Goal: Task Accomplishment & Management: Use online tool/utility

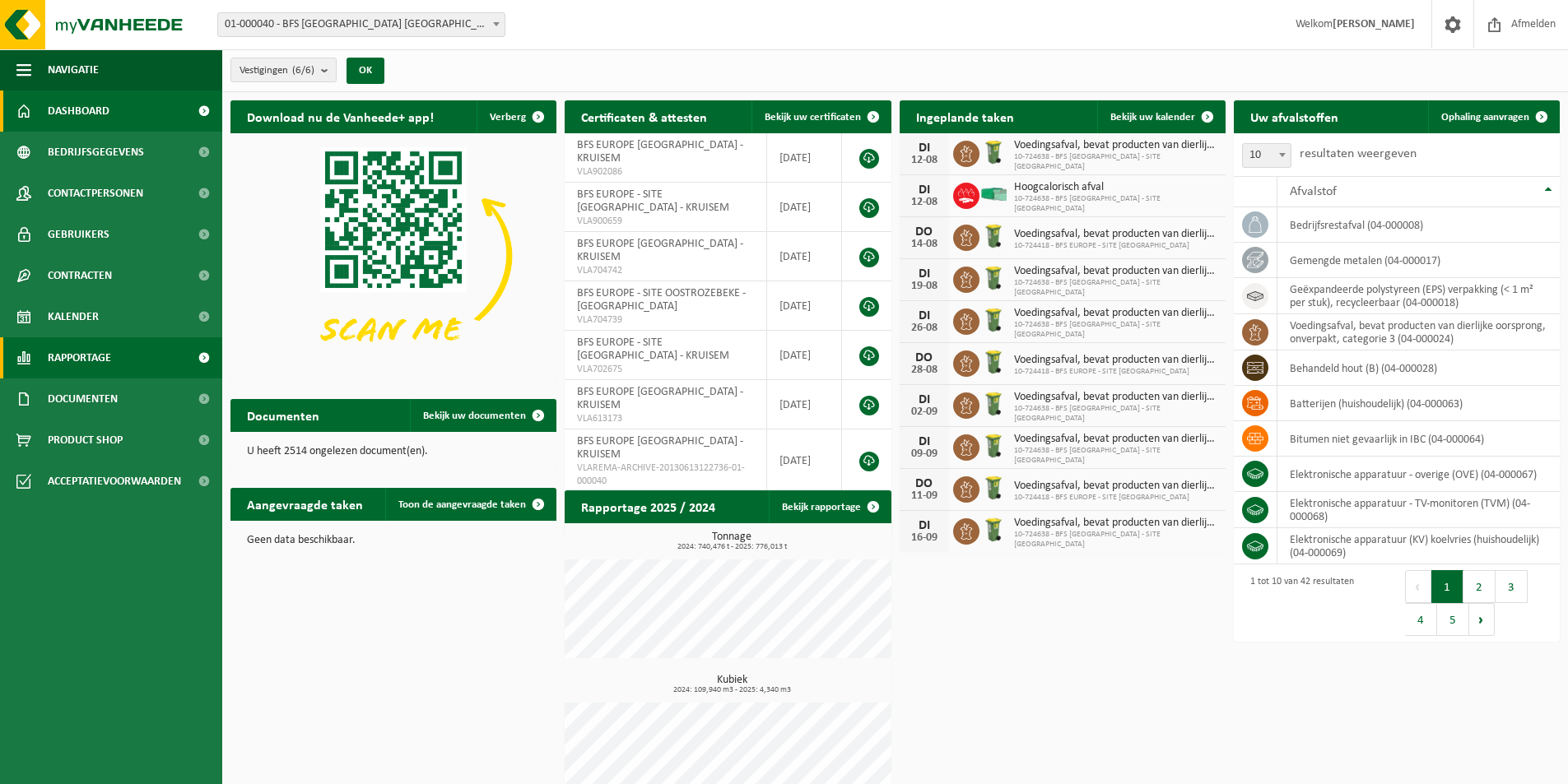
click at [89, 359] on span "Rapportage" at bounding box center [79, 358] width 63 height 41
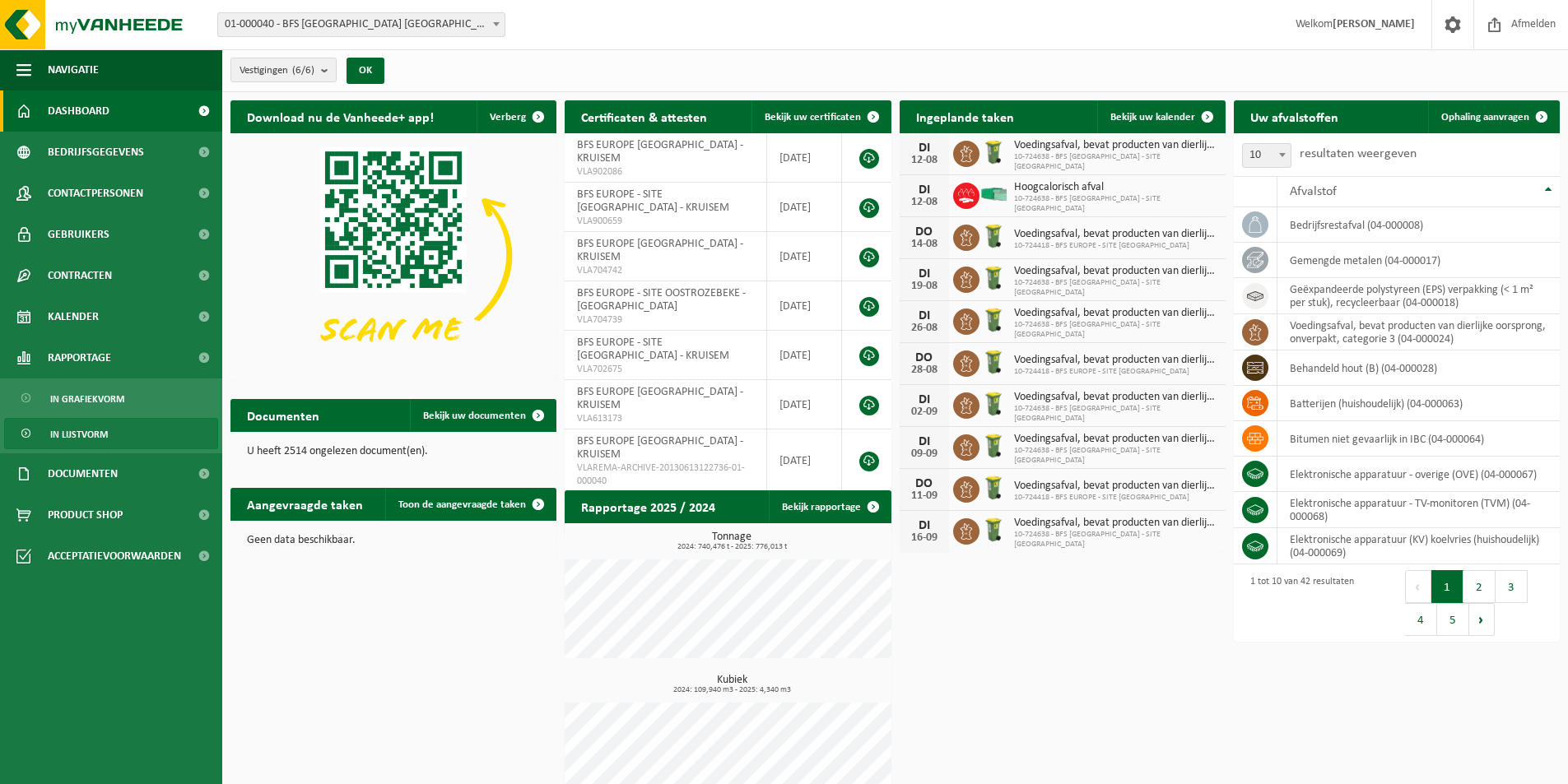
click at [89, 435] on span "In lijstvorm" at bounding box center [79, 434] width 57 height 31
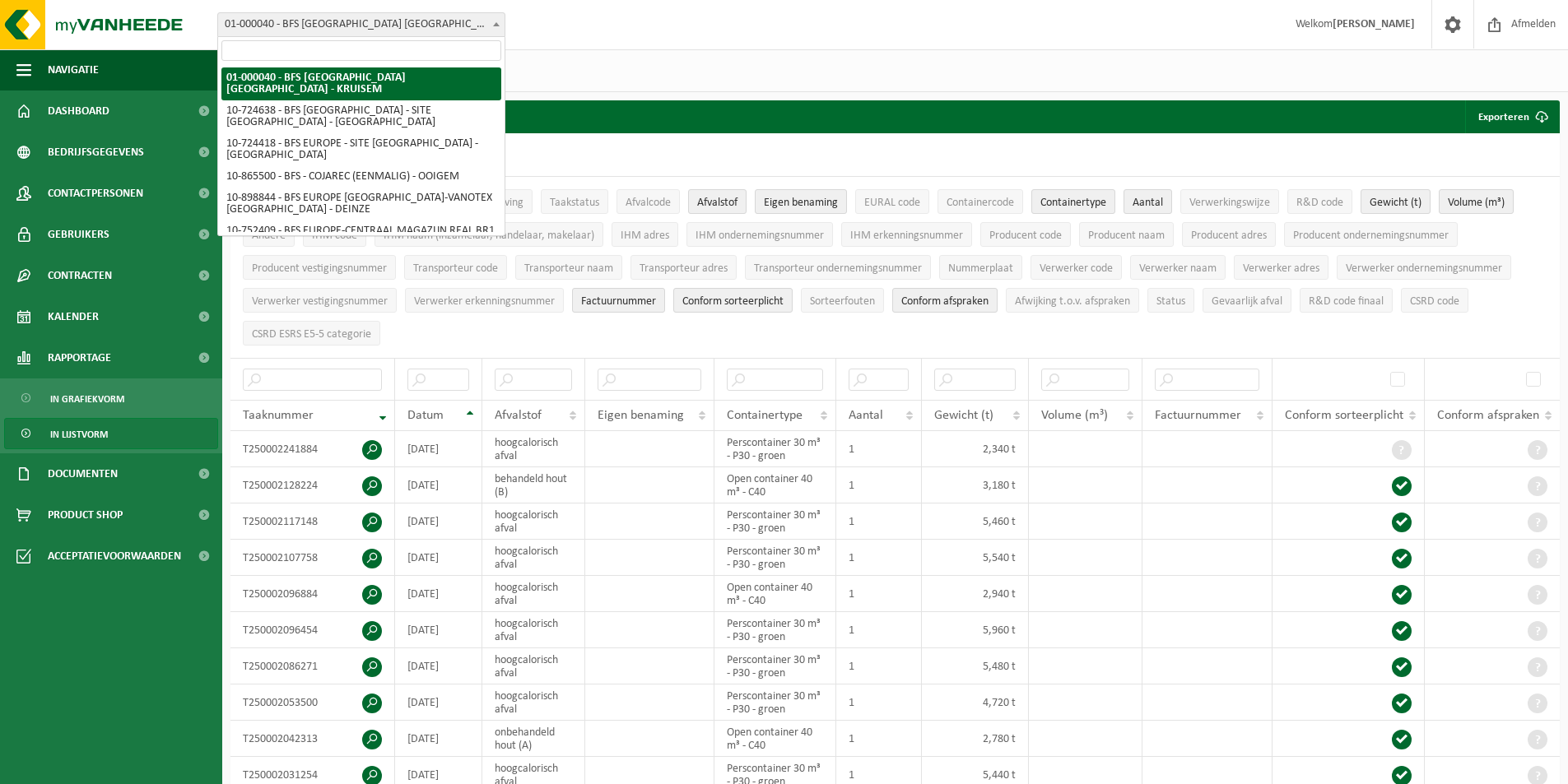
click at [498, 21] on span at bounding box center [496, 24] width 17 height 21
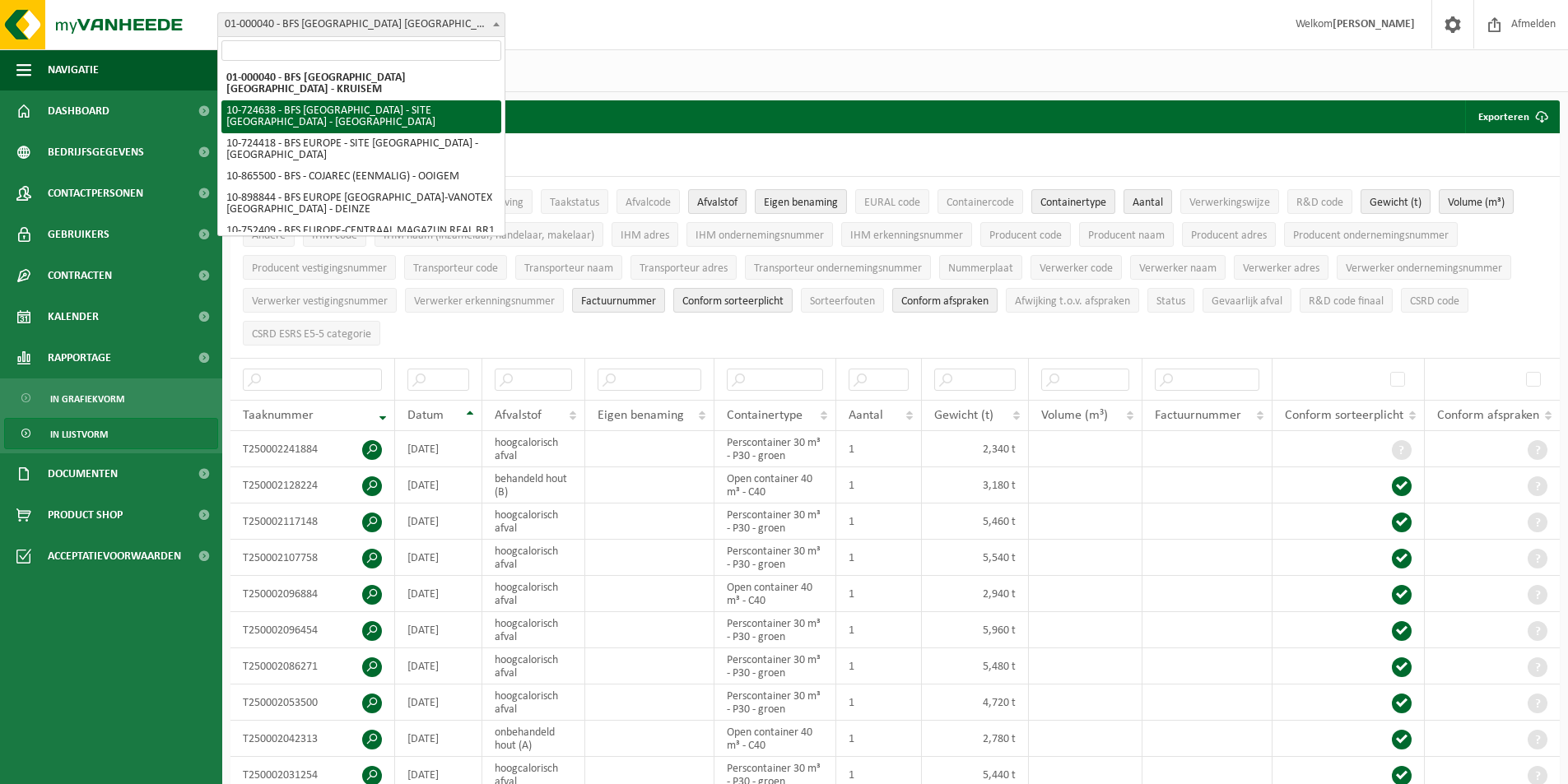
select select "3384"
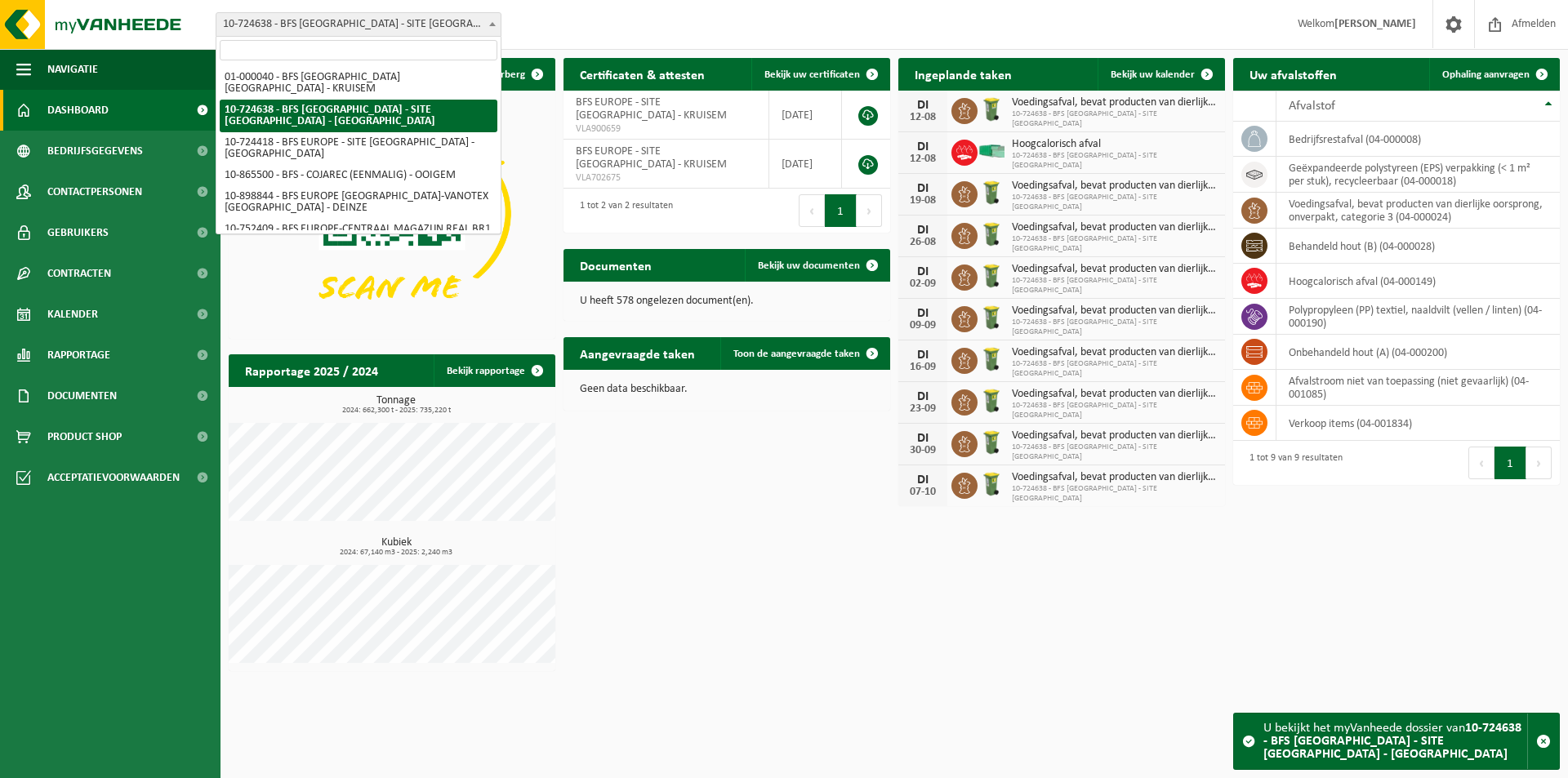
click at [491, 25] on b at bounding box center [492, 23] width 7 height 4
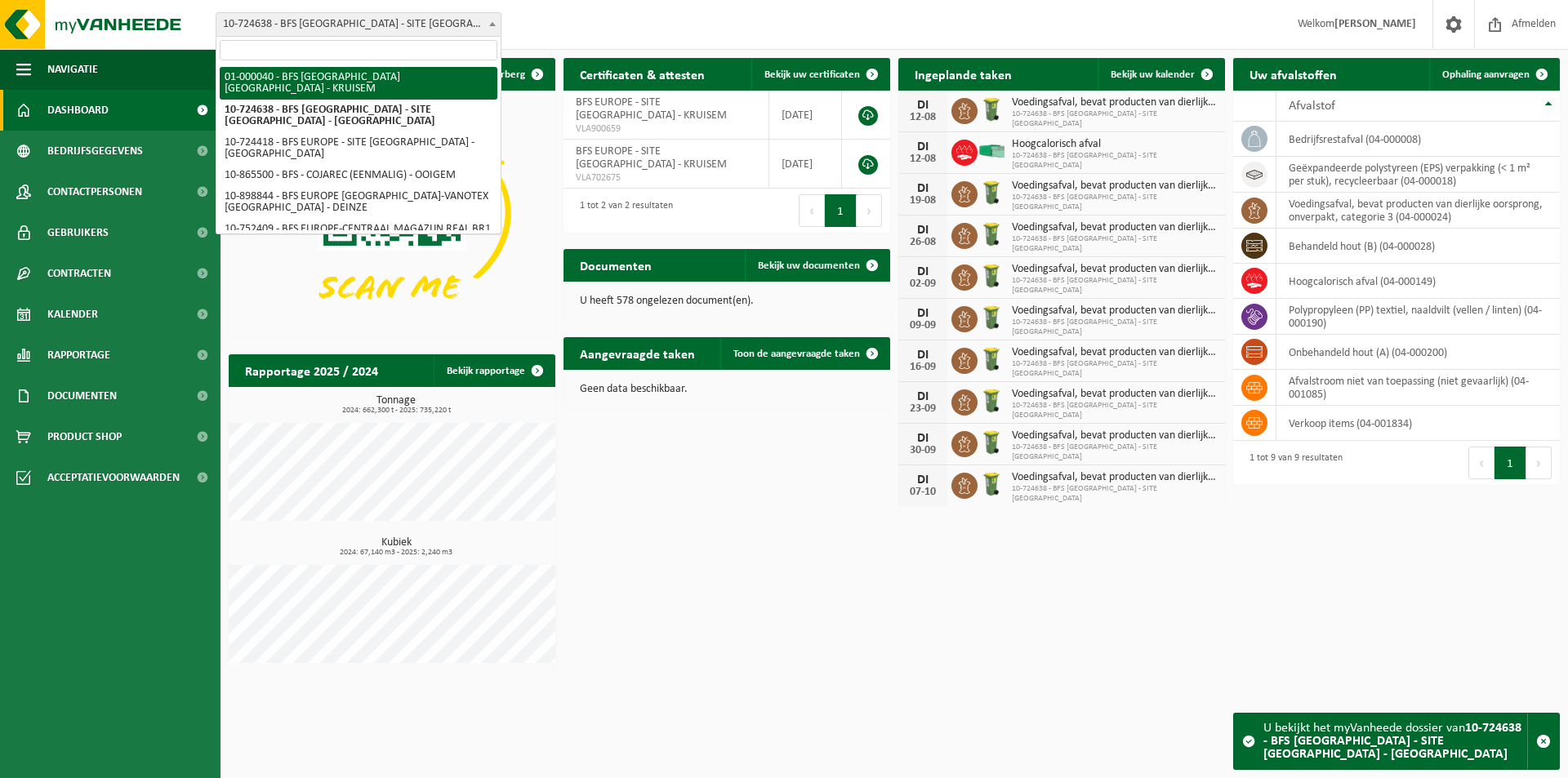
select select "8"
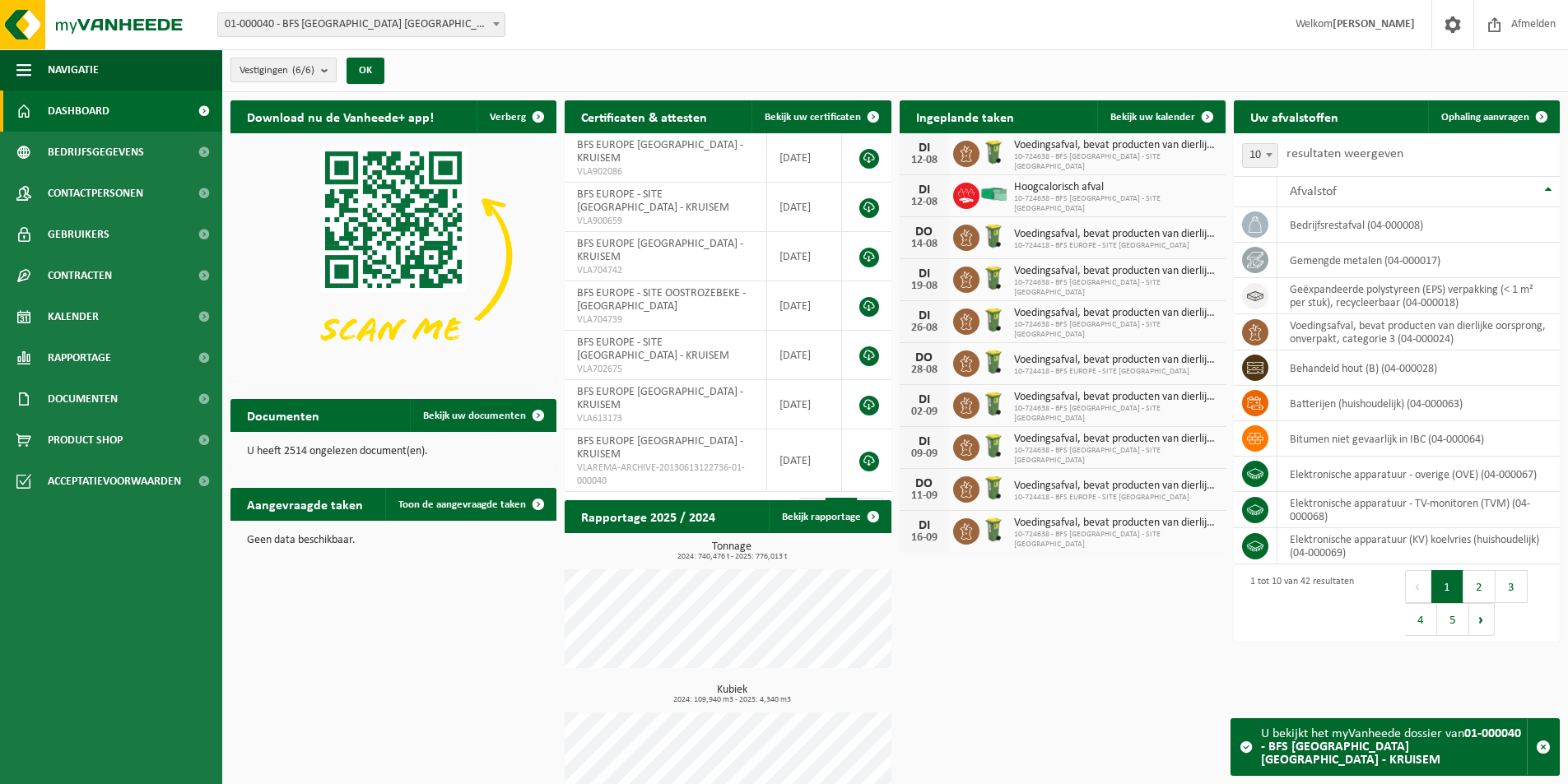
click at [329, 71] on b "submit" at bounding box center [329, 69] width 15 height 23
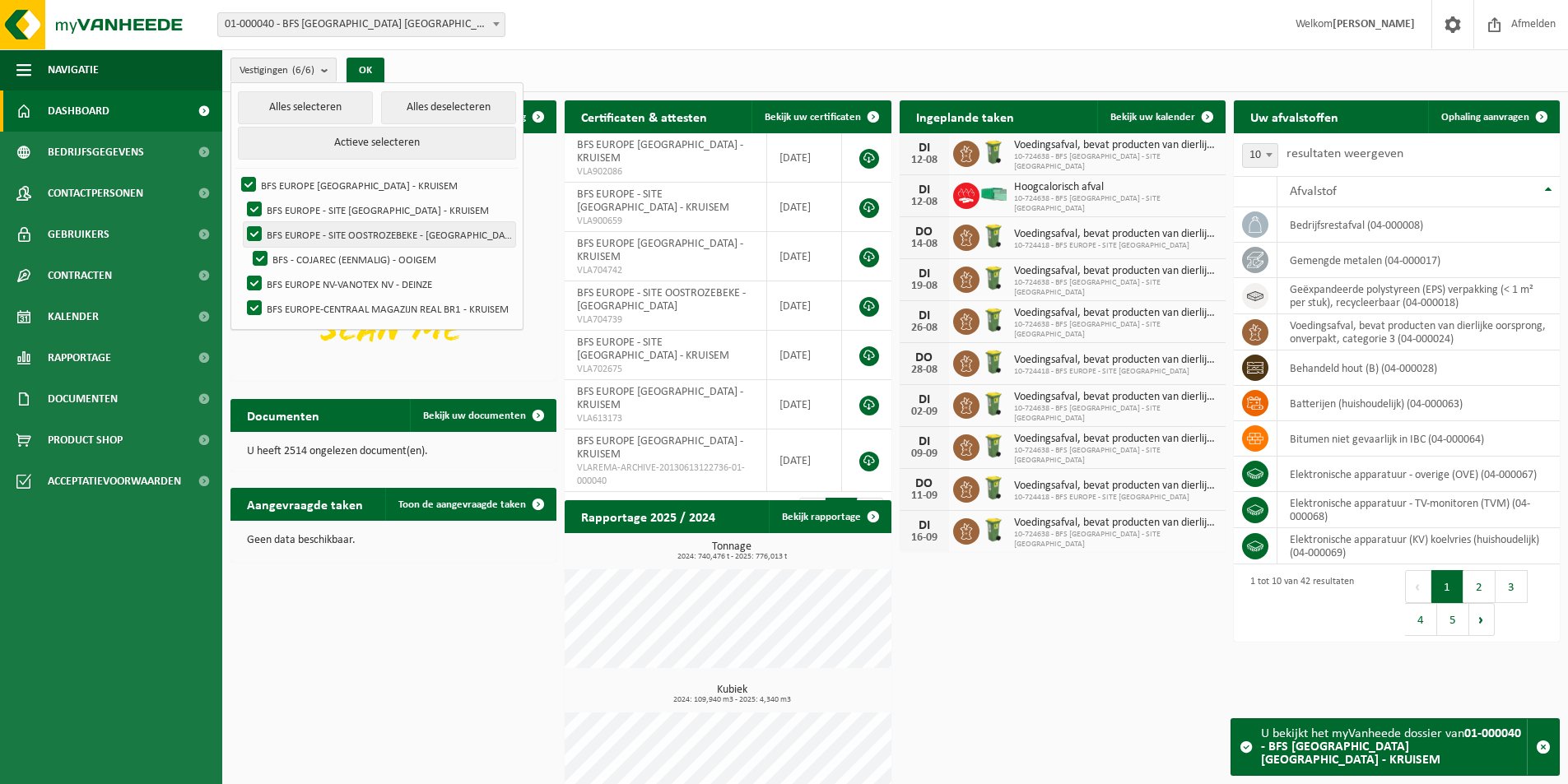
click at [259, 232] on label "BFS EUROPE - SITE OOSTROZEBEKE - [GEOGRAPHIC_DATA]" at bounding box center [379, 234] width 271 height 24
click at [241, 222] on input "BFS EUROPE - SITE OOSTROZEBEKE - [GEOGRAPHIC_DATA]" at bounding box center [240, 221] width 1 height 1
checkbox input "false"
click at [256, 255] on label "BFS - COJAREC (EENMALIG) - OOIGEM" at bounding box center [383, 259] width 266 height 24
click at [247, 247] on input "BFS - COJAREC (EENMALIG) - OOIGEM" at bounding box center [246, 246] width 1 height 1
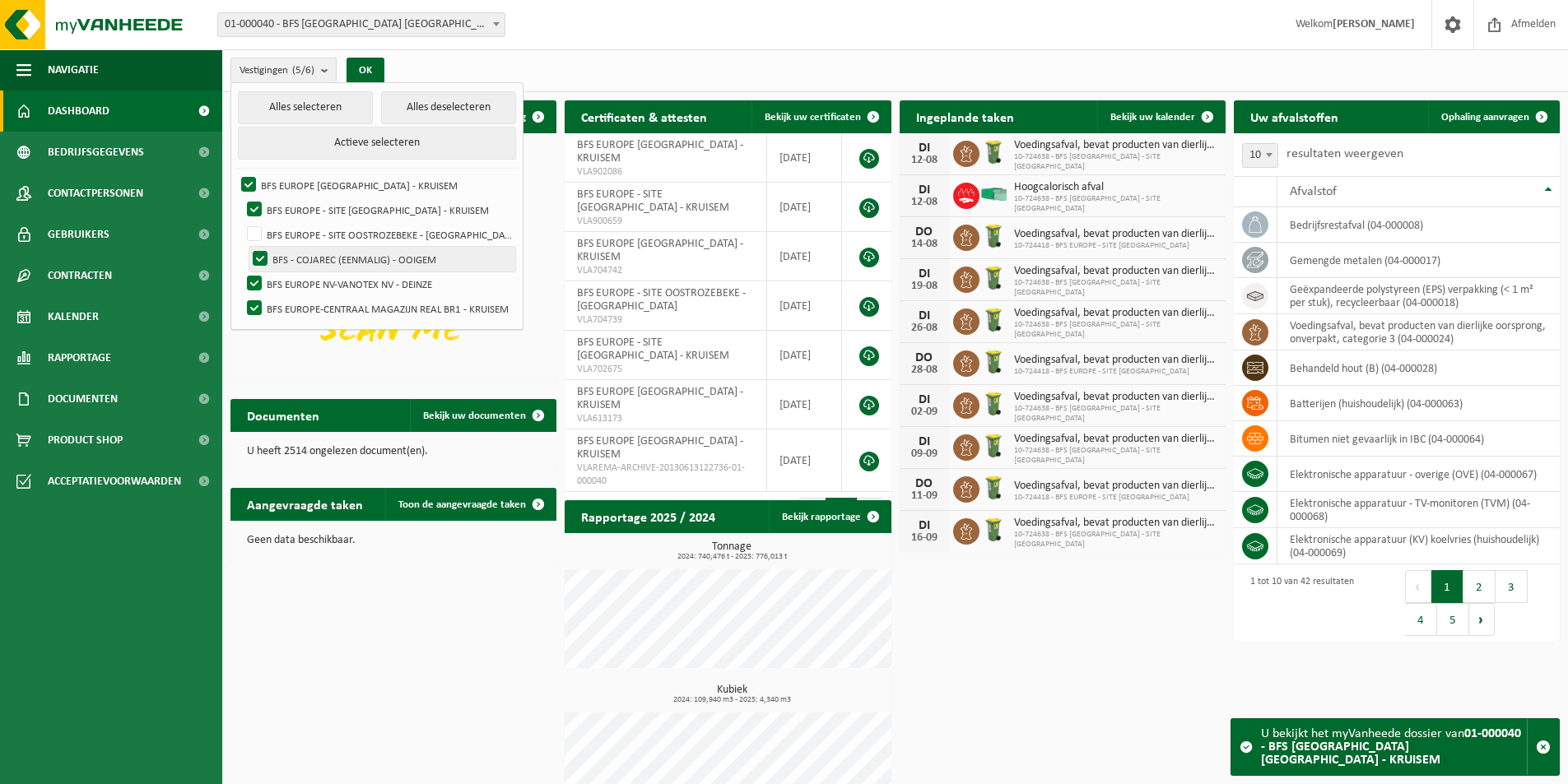
checkbox input "false"
click at [256, 282] on label "BFS EUROPE NV-VANOTEX NV - DEINZE" at bounding box center [379, 283] width 271 height 24
click at [241, 271] on input "BFS EUROPE NV-VANOTEX NV - DEINZE" at bounding box center [240, 270] width 1 height 1
checkbox input "false"
click at [371, 68] on button "OK" at bounding box center [365, 70] width 38 height 26
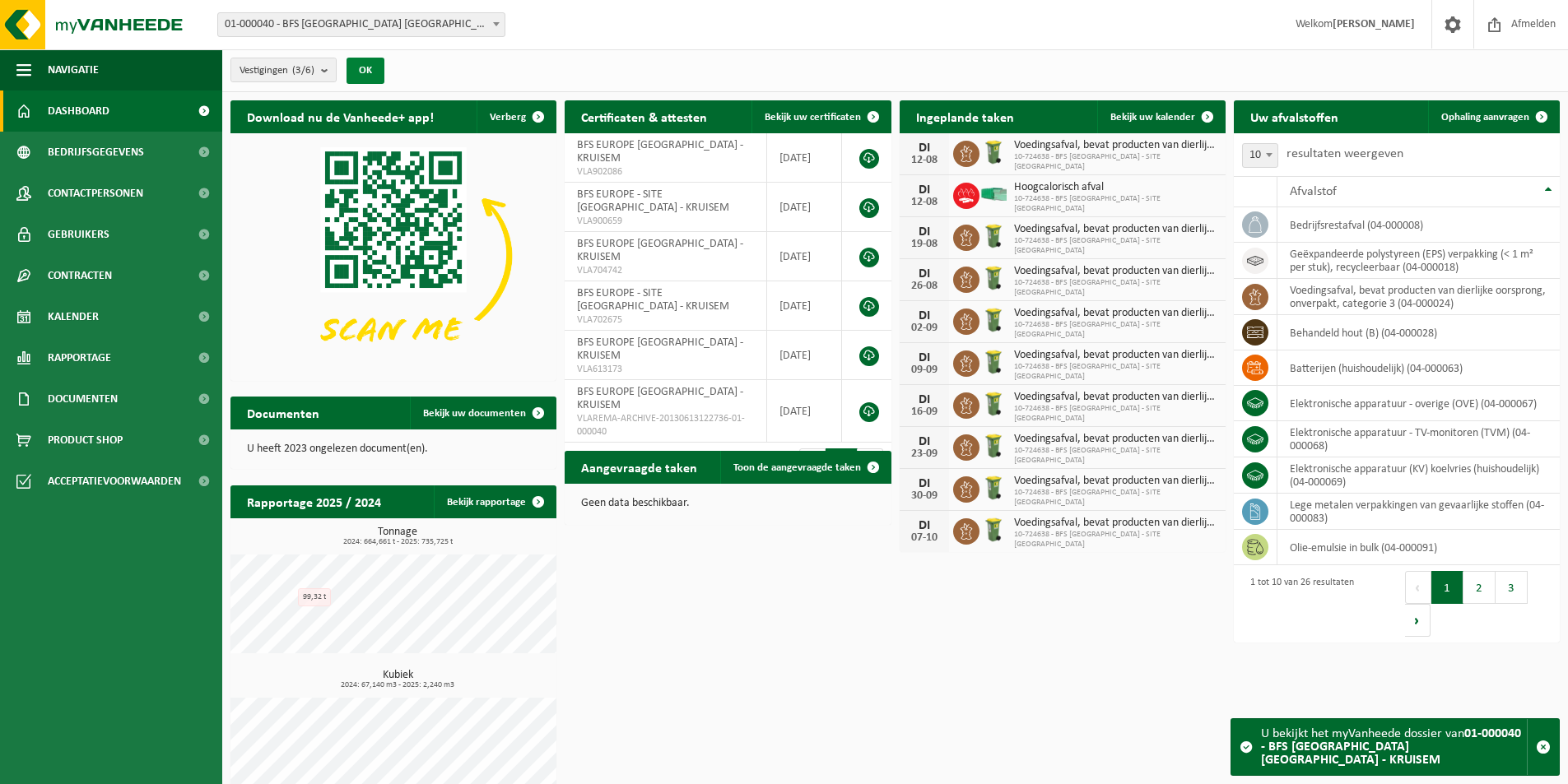
click at [371, 74] on button "OK" at bounding box center [365, 70] width 38 height 26
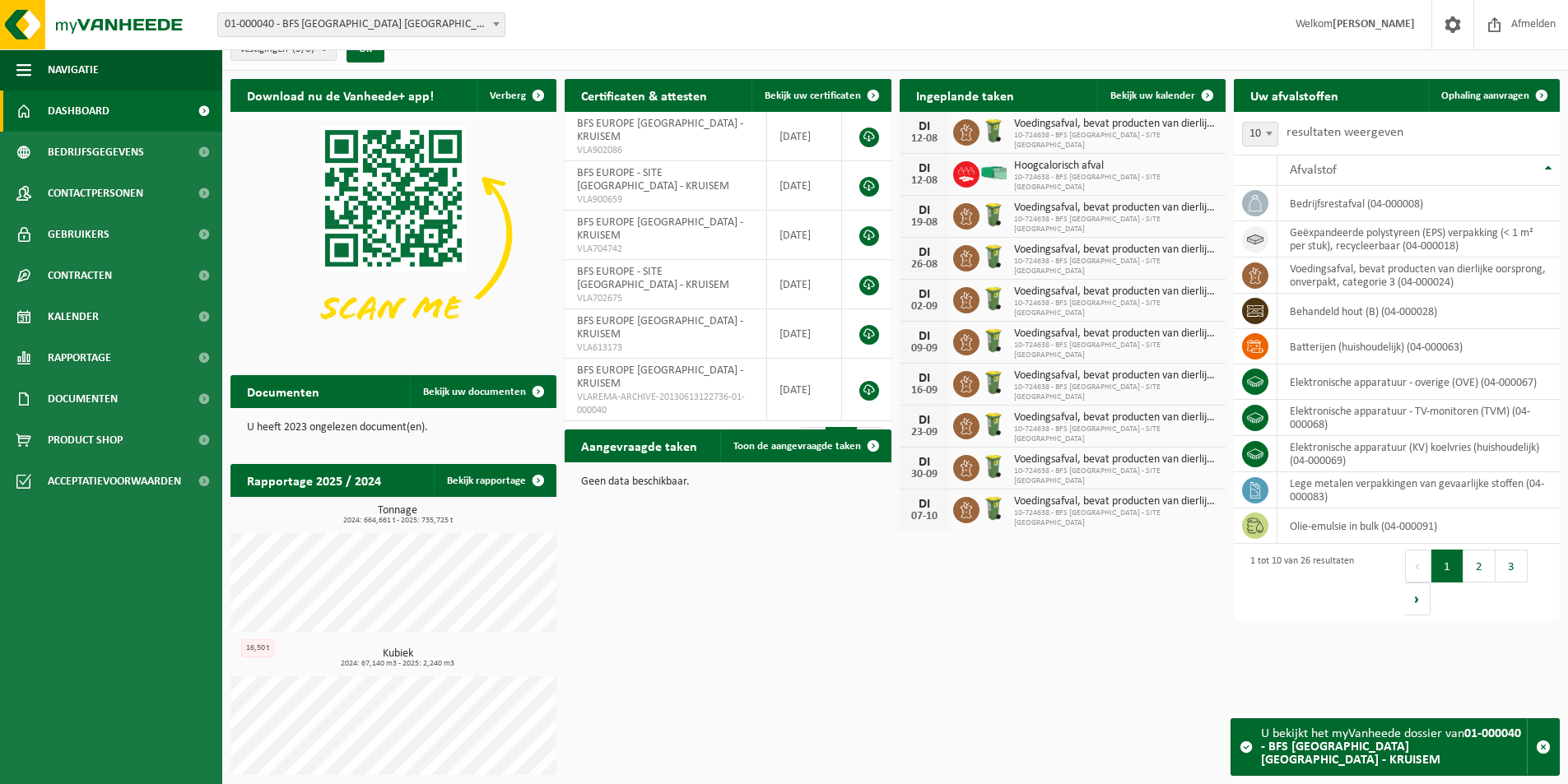
scroll to position [28, 0]
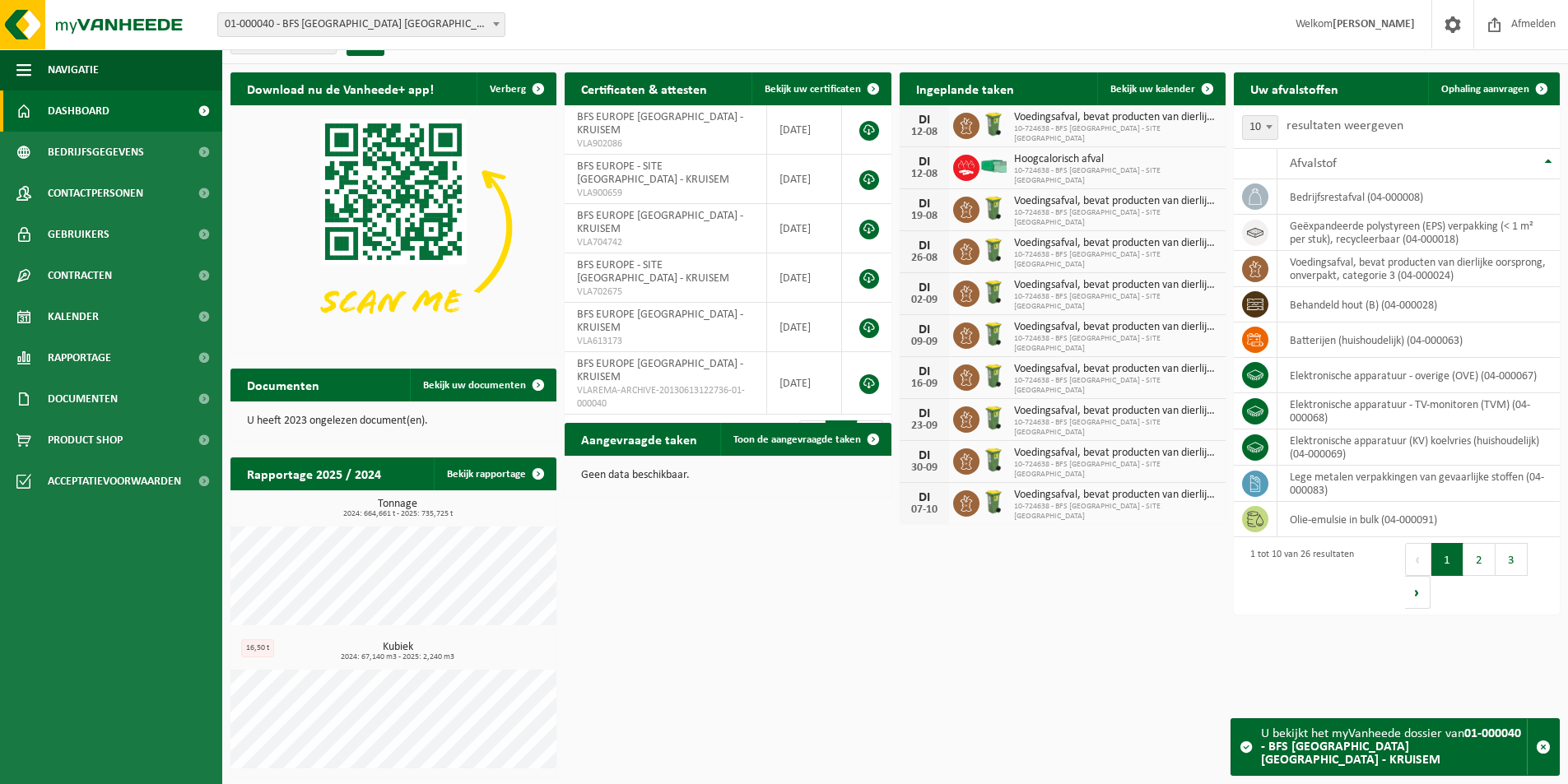
click at [1161, 628] on div "Download nu de Vanheede+ app! Verberg Certificaten & attesten Bekijk uw certifi…" at bounding box center [896, 424] width 1338 height 721
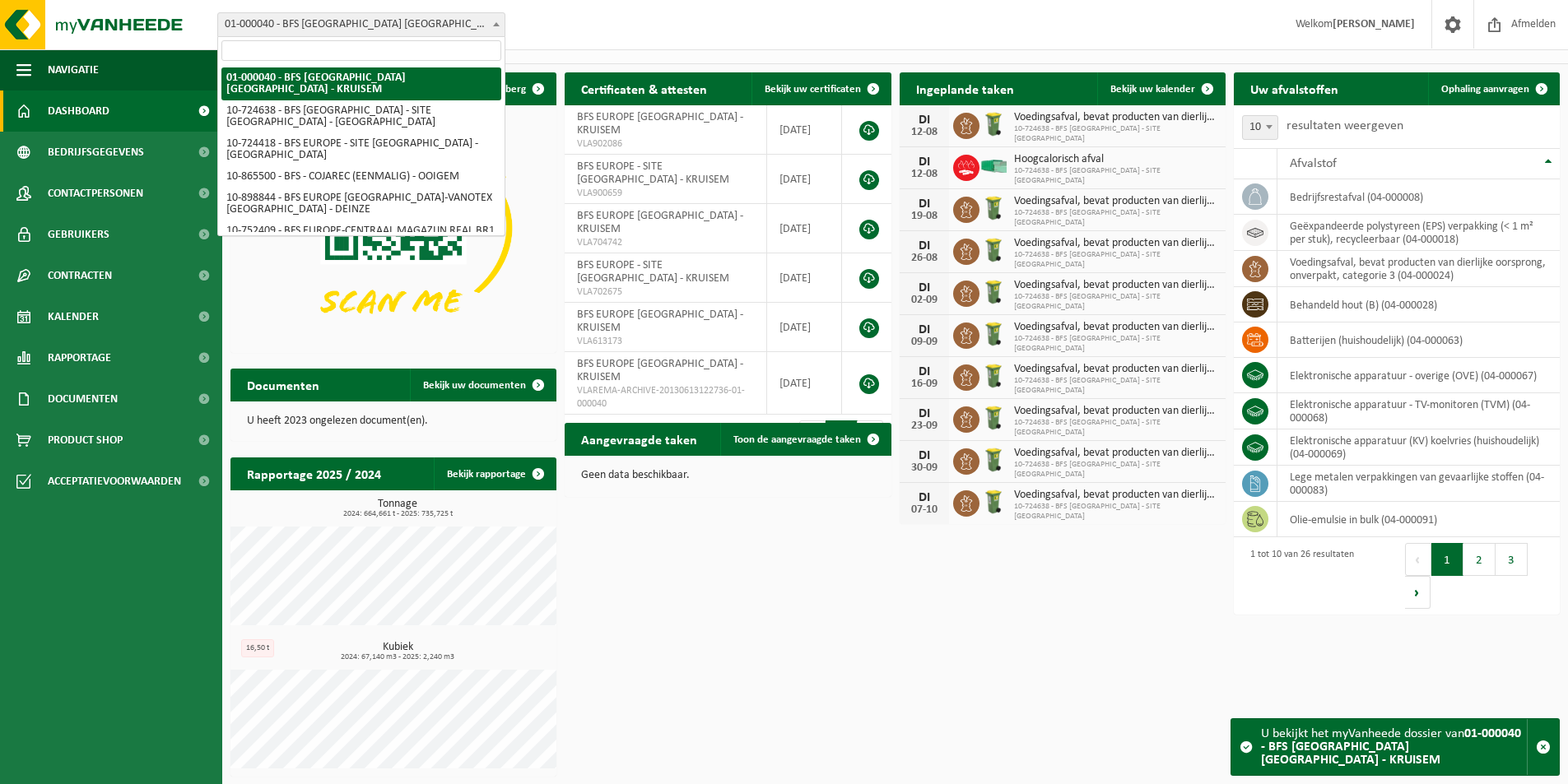
click at [499, 18] on span at bounding box center [496, 24] width 17 height 21
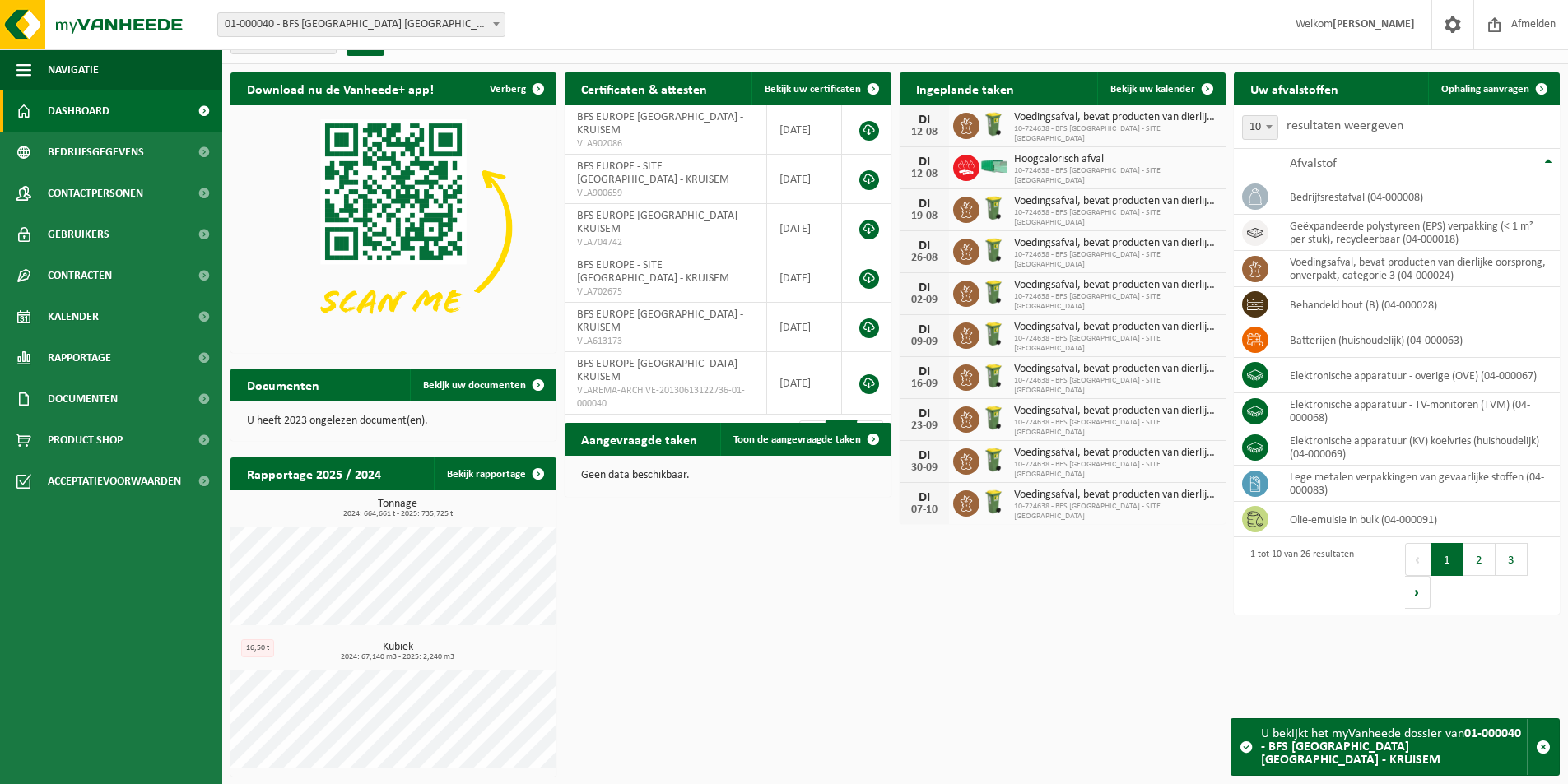
click at [500, 18] on span at bounding box center [496, 24] width 17 height 21
click at [664, 21] on div "Vestiging: 01-000040 - BFS EUROPE NV - KRUISEM 10-724638 - BFS EUROPE - SITE KR…" at bounding box center [784, 25] width 1568 height 51
click at [1479, 568] on button "2" at bounding box center [1480, 559] width 32 height 33
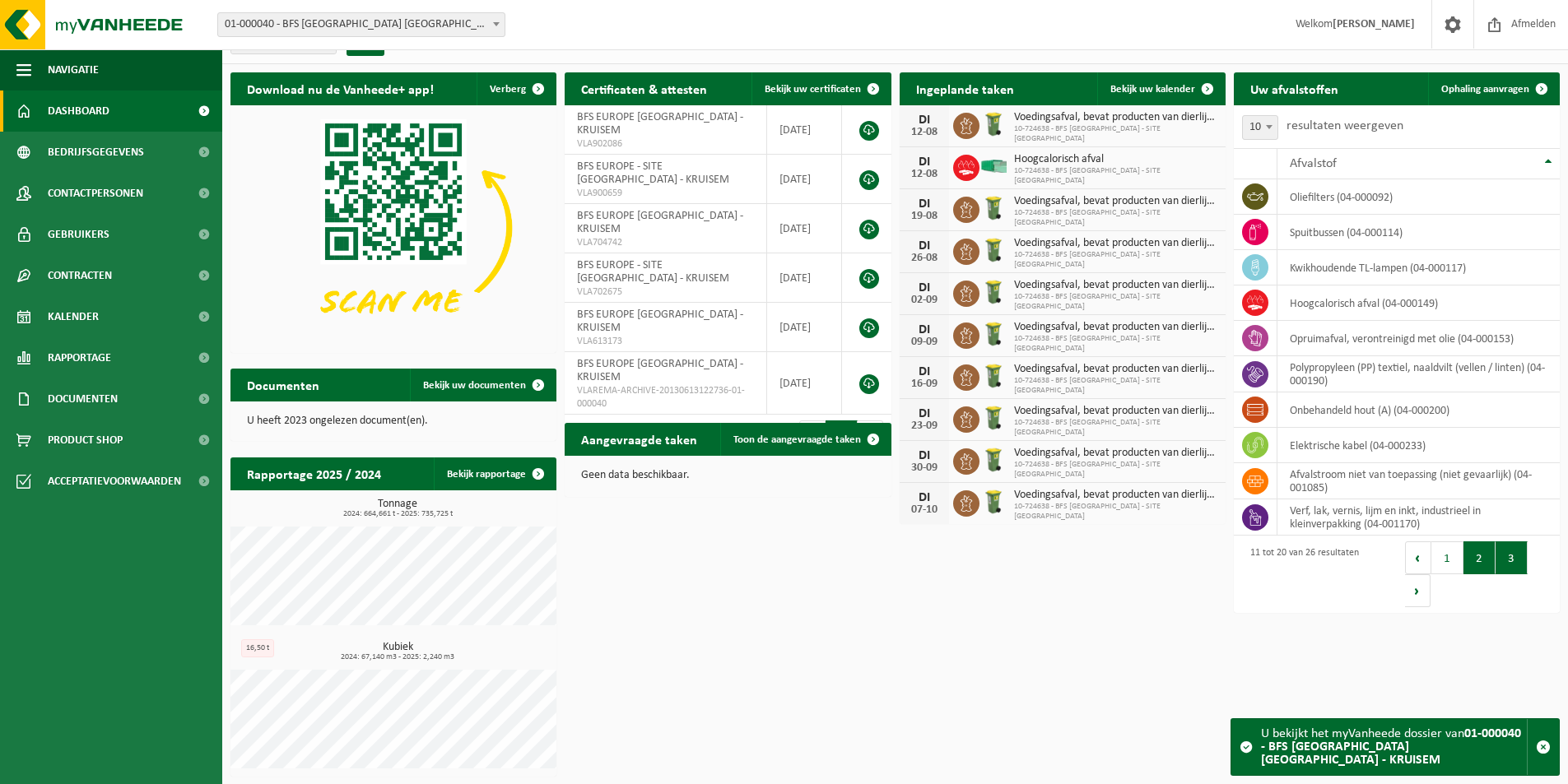
click at [1505, 562] on button "3" at bounding box center [1512, 557] width 32 height 33
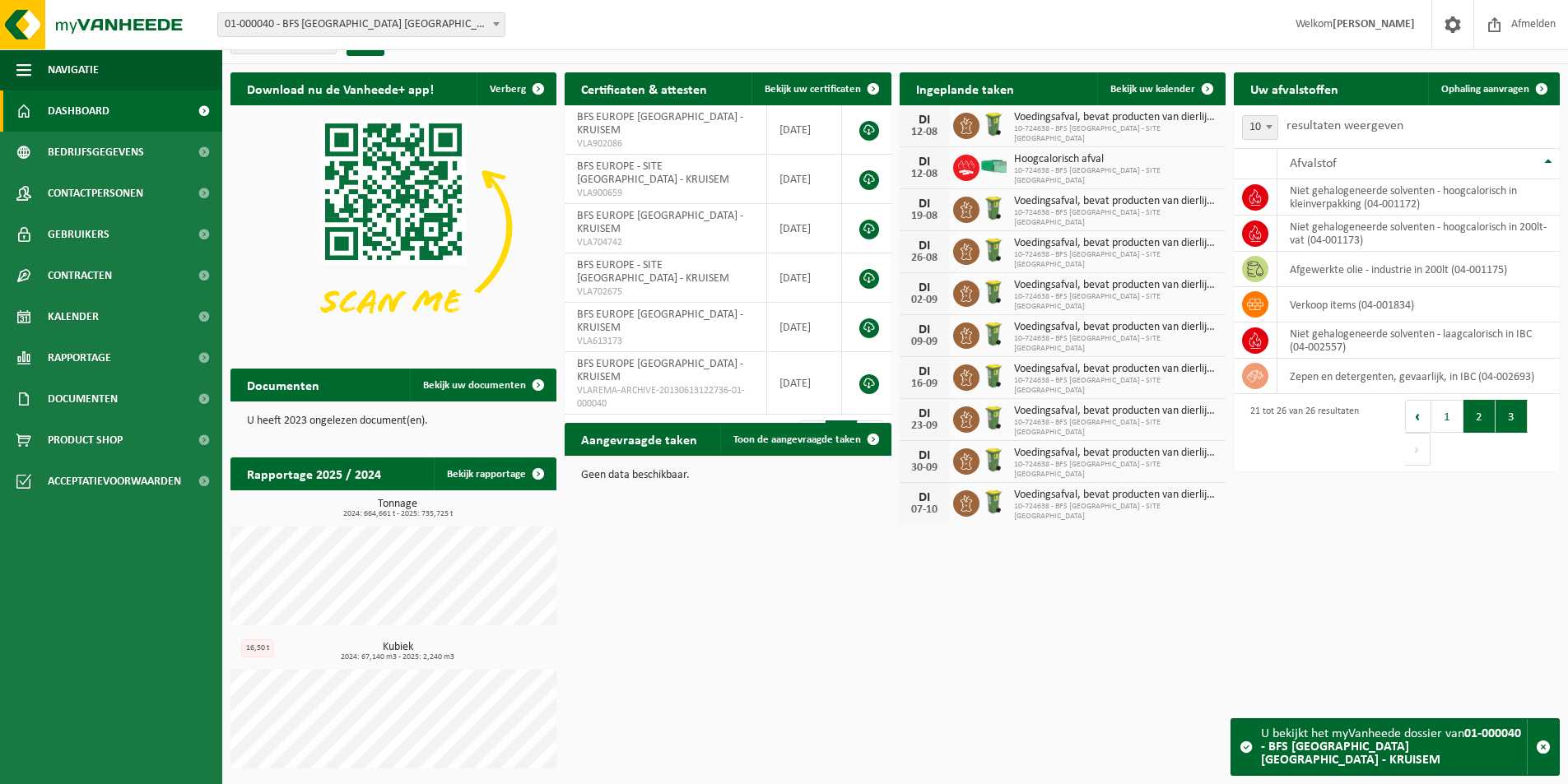
click at [1481, 420] on button "2" at bounding box center [1480, 416] width 32 height 33
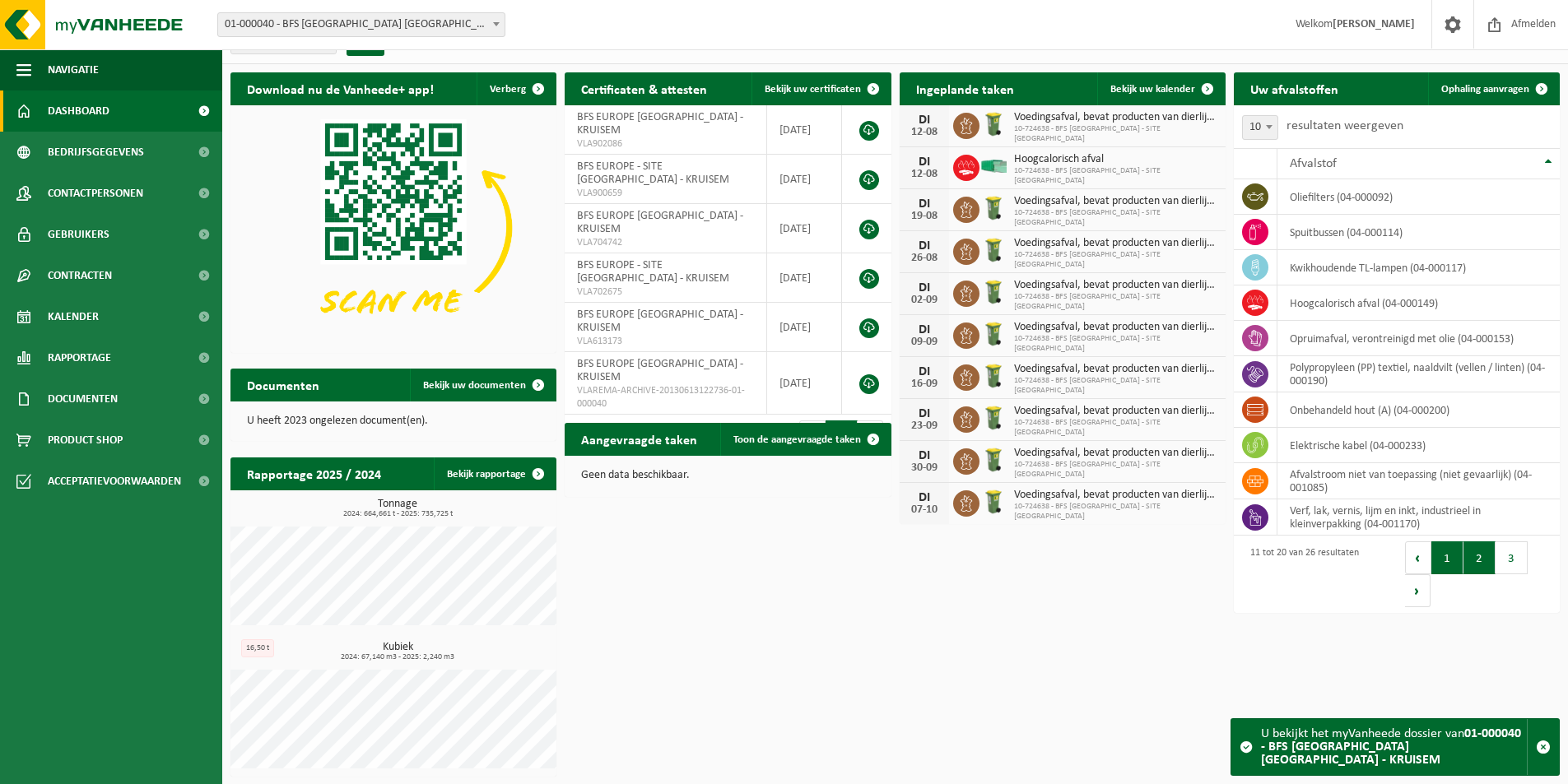
click at [1439, 561] on button "1" at bounding box center [1448, 557] width 32 height 33
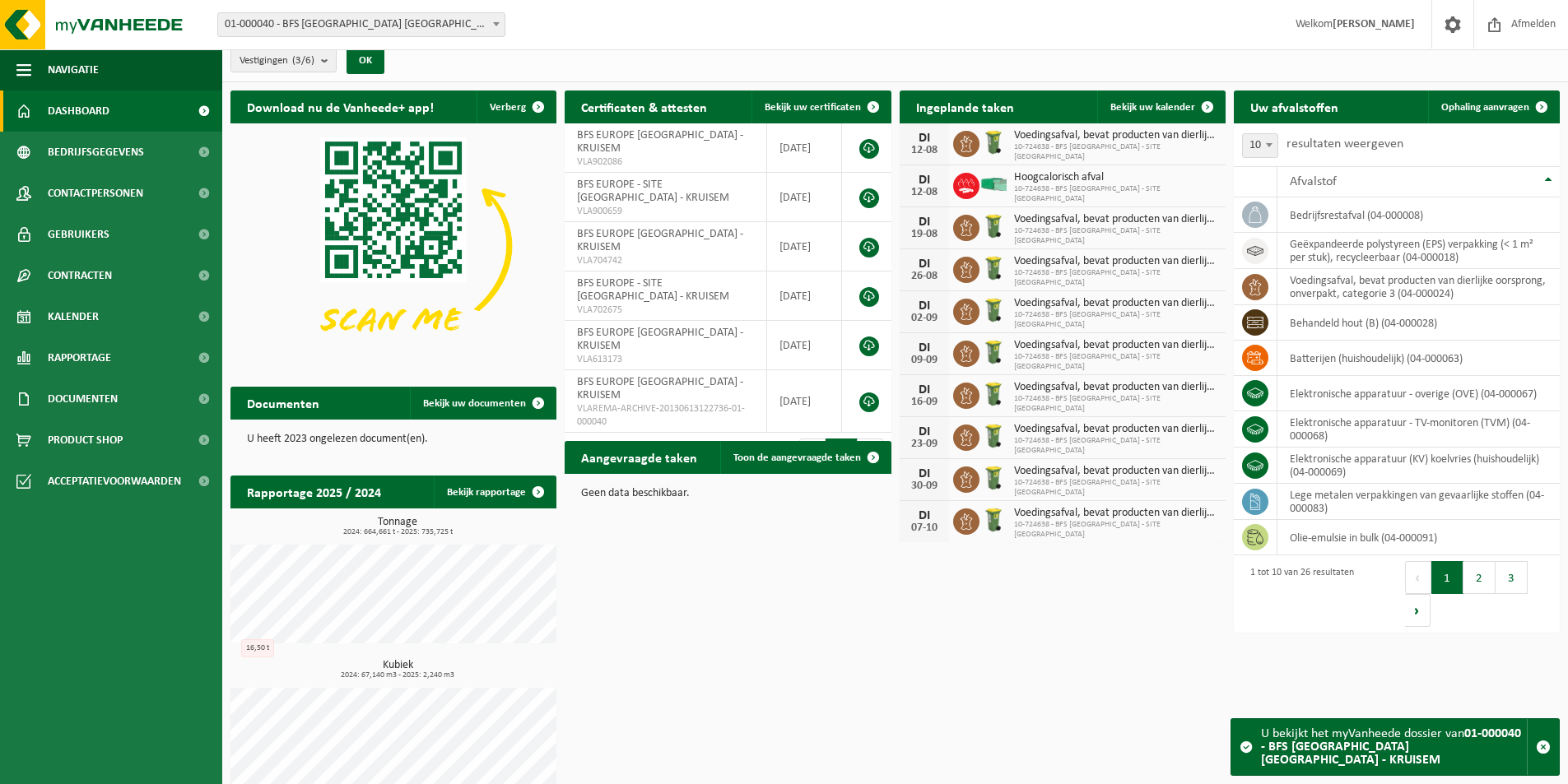
scroll to position [0, 0]
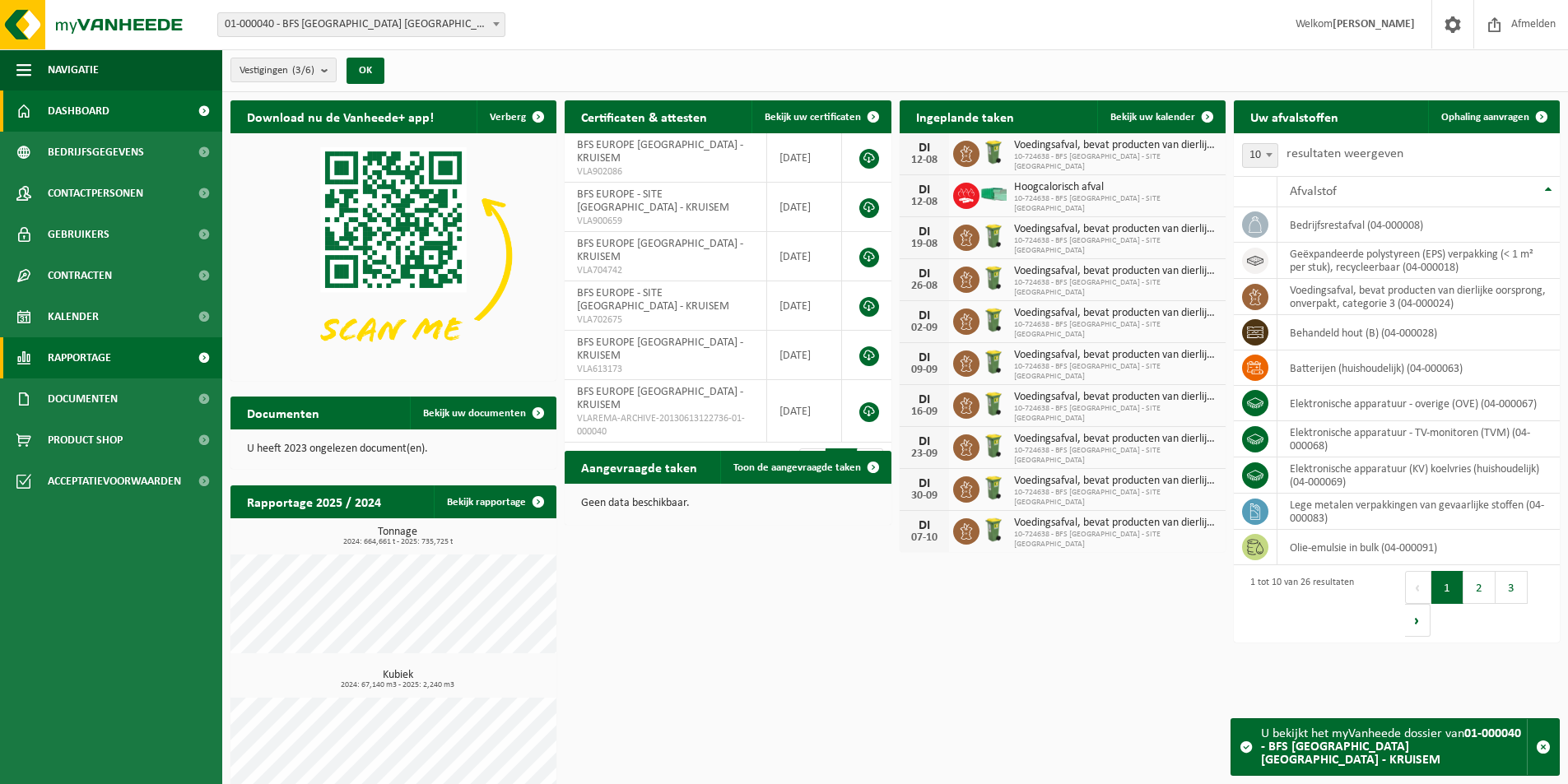
click at [88, 361] on span "Rapportage" at bounding box center [79, 358] width 63 height 41
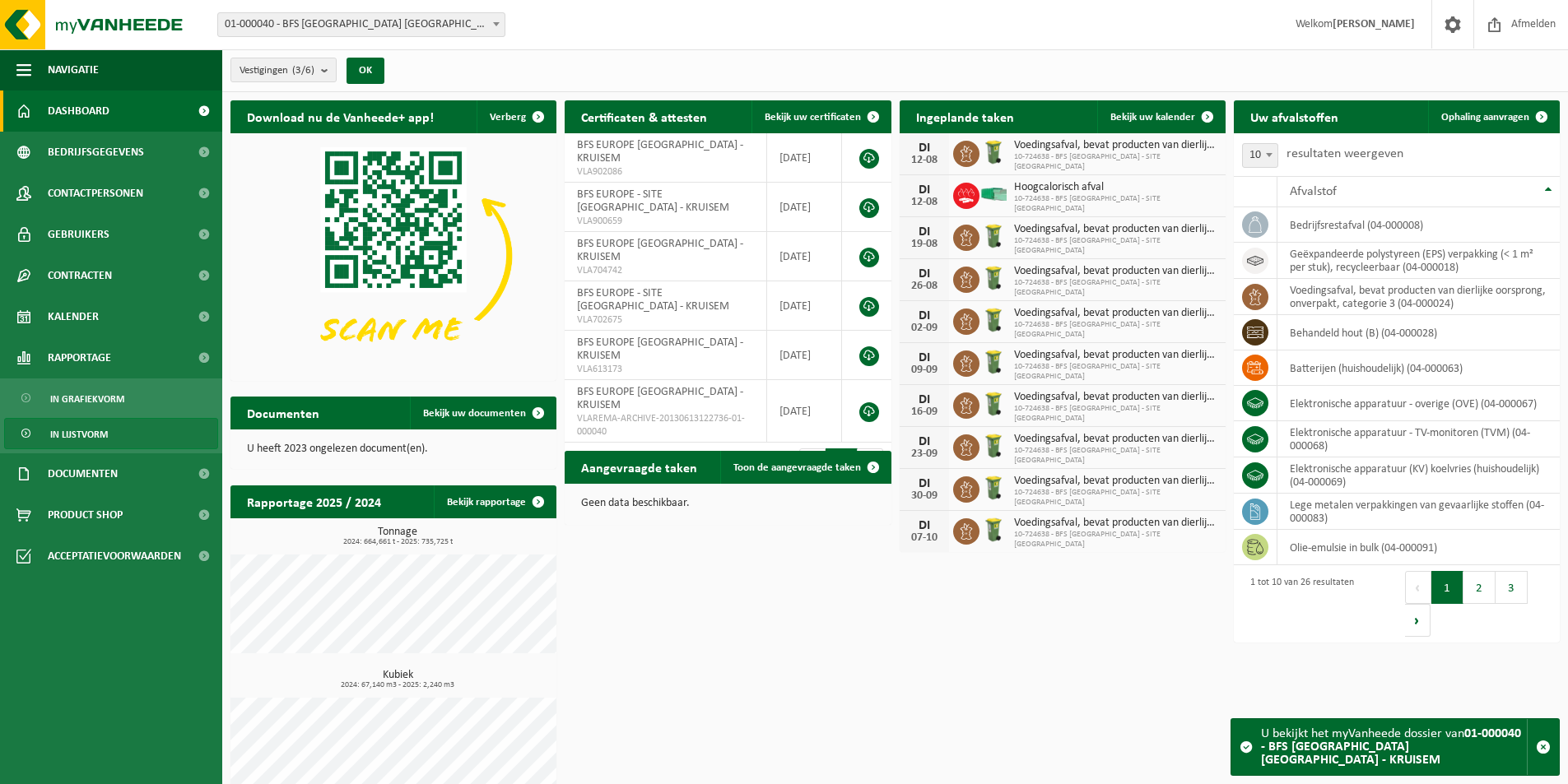
click at [74, 440] on span "In lijstvorm" at bounding box center [79, 434] width 57 height 31
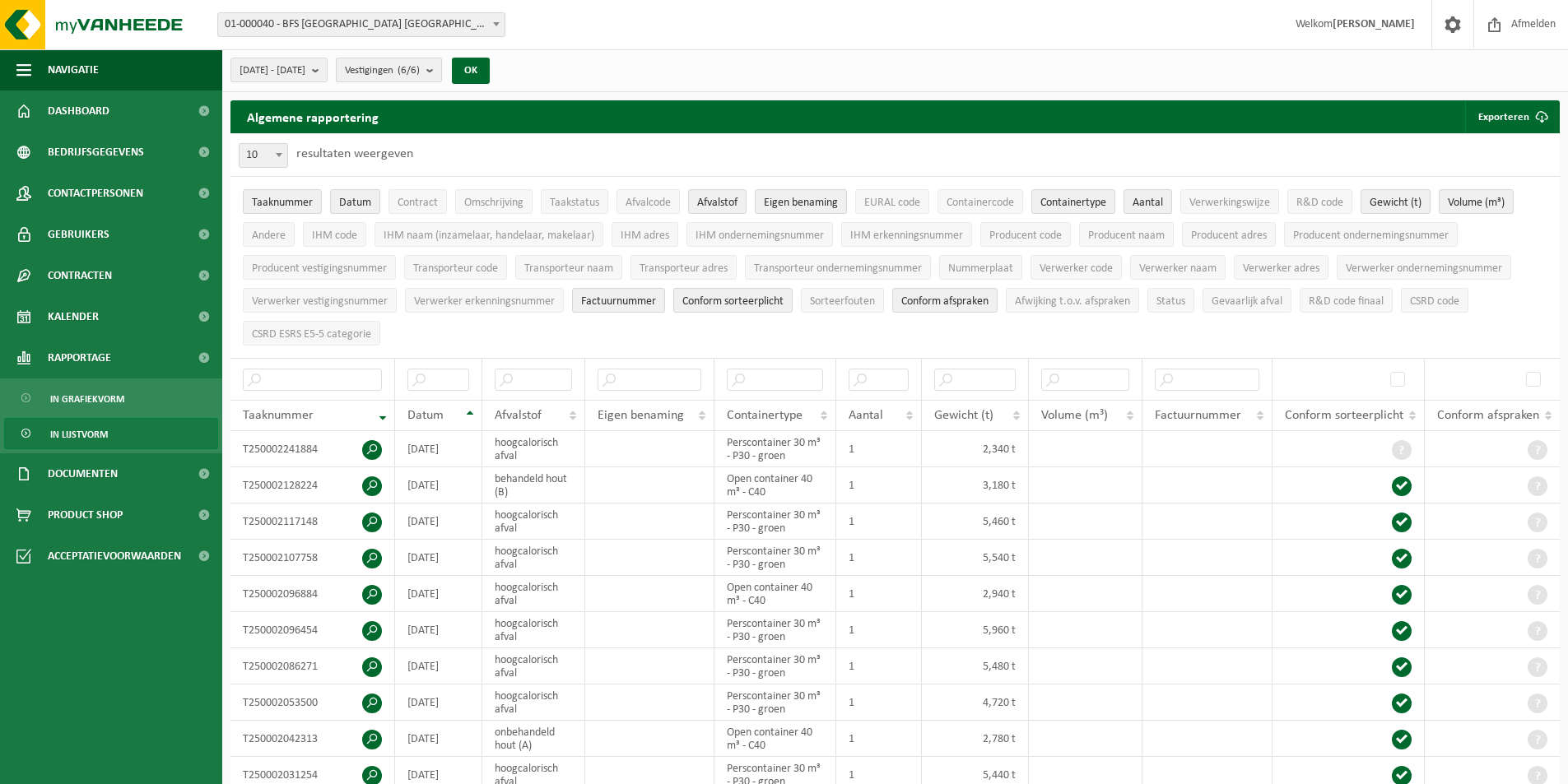
click at [442, 65] on b "submit" at bounding box center [434, 69] width 15 height 23
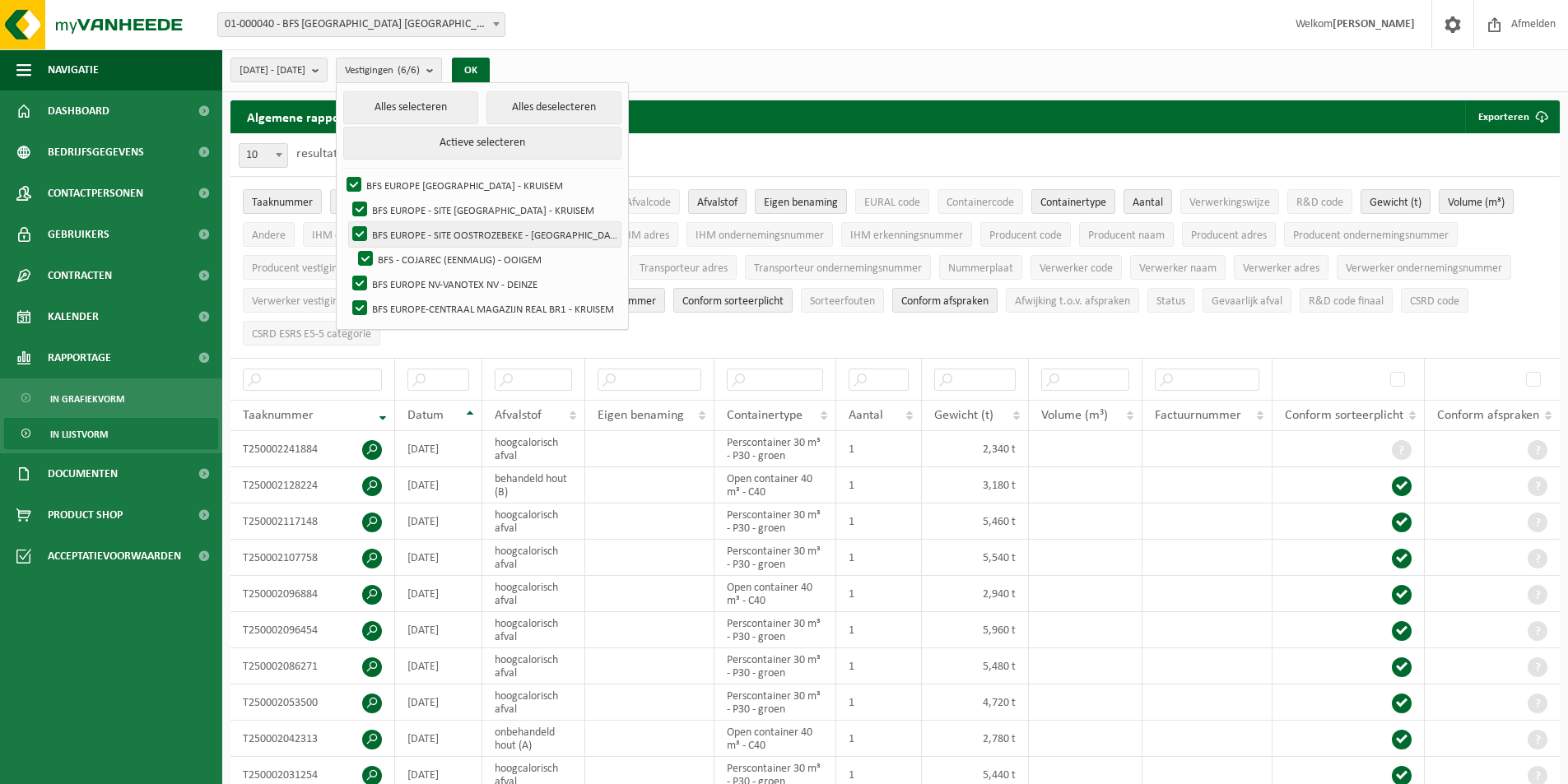
click at [406, 232] on label "BFS EUROPE - SITE OOSTROZEBEKE - [GEOGRAPHIC_DATA]" at bounding box center [484, 234] width 271 height 24
click at [346, 222] on input "BFS EUROPE - SITE OOSTROZEBEKE - [GEOGRAPHIC_DATA]" at bounding box center [345, 221] width 1 height 1
checkbox input "false"
click at [406, 256] on label "BFS - COJAREC (EENMALIG) - OOIGEM" at bounding box center [488, 259] width 266 height 24
click at [352, 247] on input "BFS - COJAREC (EENMALIG) - OOIGEM" at bounding box center [351, 246] width 1 height 1
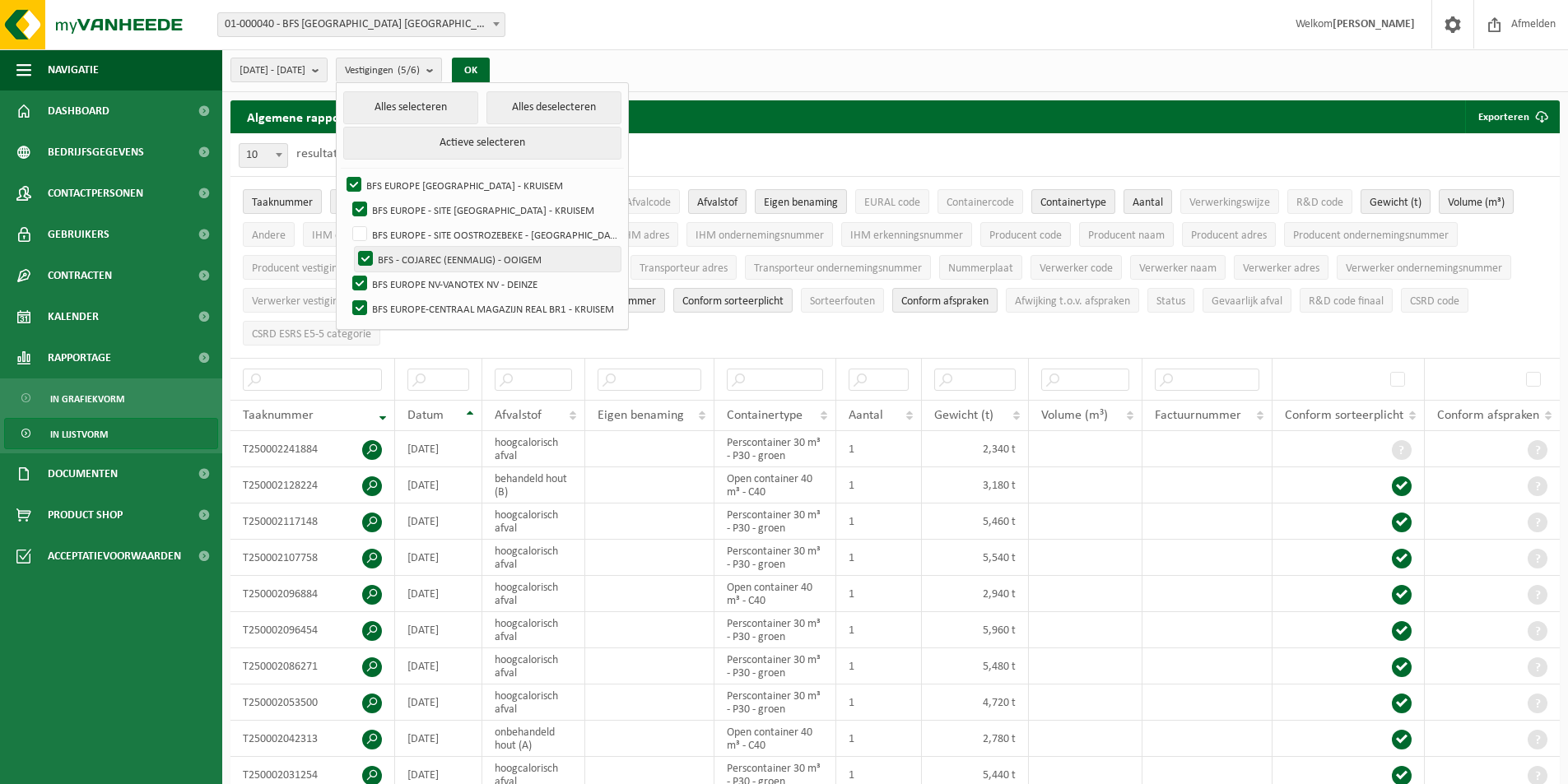
checkbox input "false"
click at [398, 278] on label "BFS EUROPE NV-VANOTEX NV - DEINZE" at bounding box center [484, 283] width 271 height 24
click at [346, 271] on input "BFS EUROPE NV-VANOTEX NV - DEINZE" at bounding box center [345, 270] width 1 height 1
checkbox input "false"
click at [490, 67] on button "OK" at bounding box center [470, 70] width 38 height 26
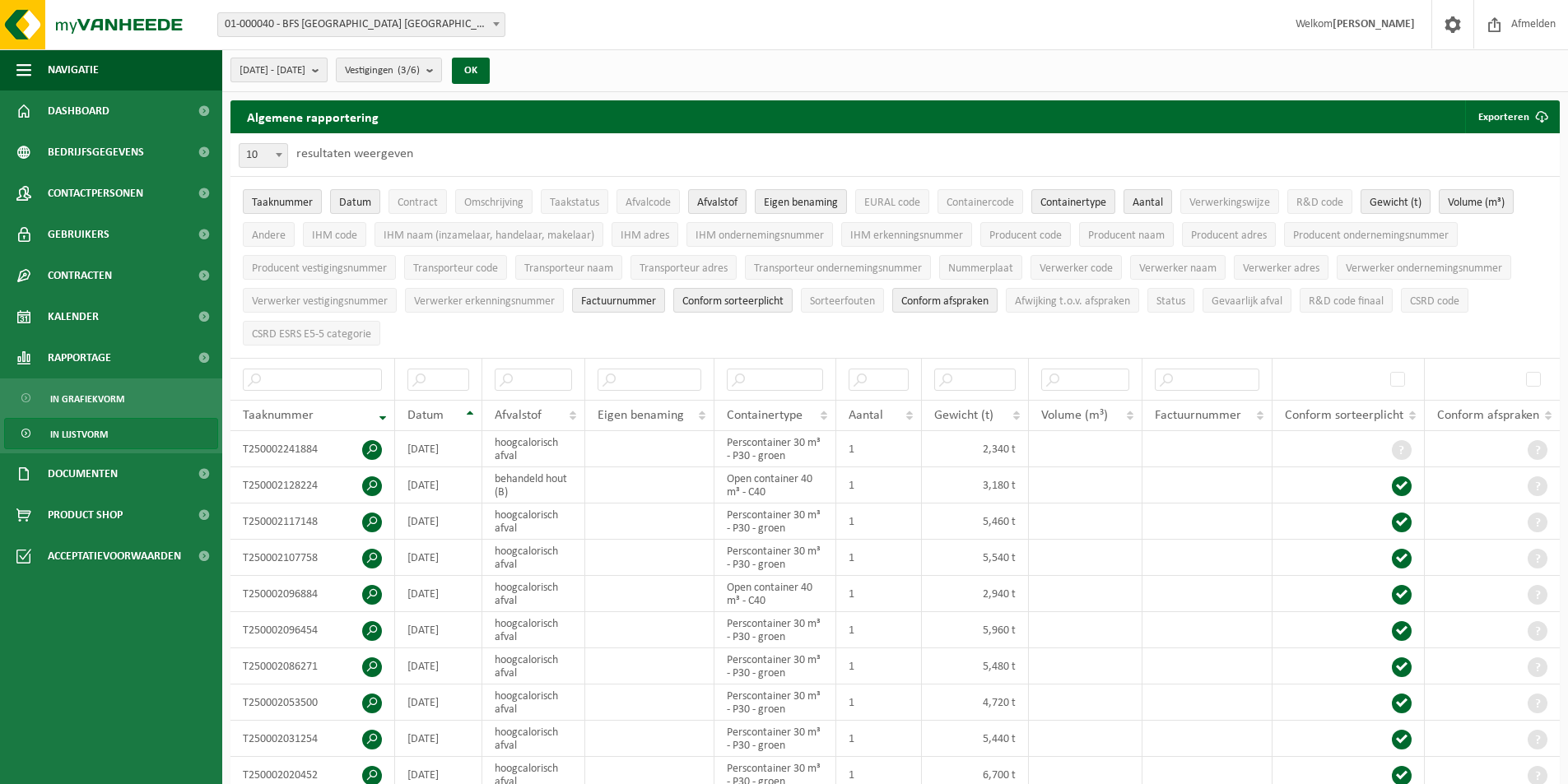
click at [327, 72] on b "submit" at bounding box center [319, 69] width 15 height 23
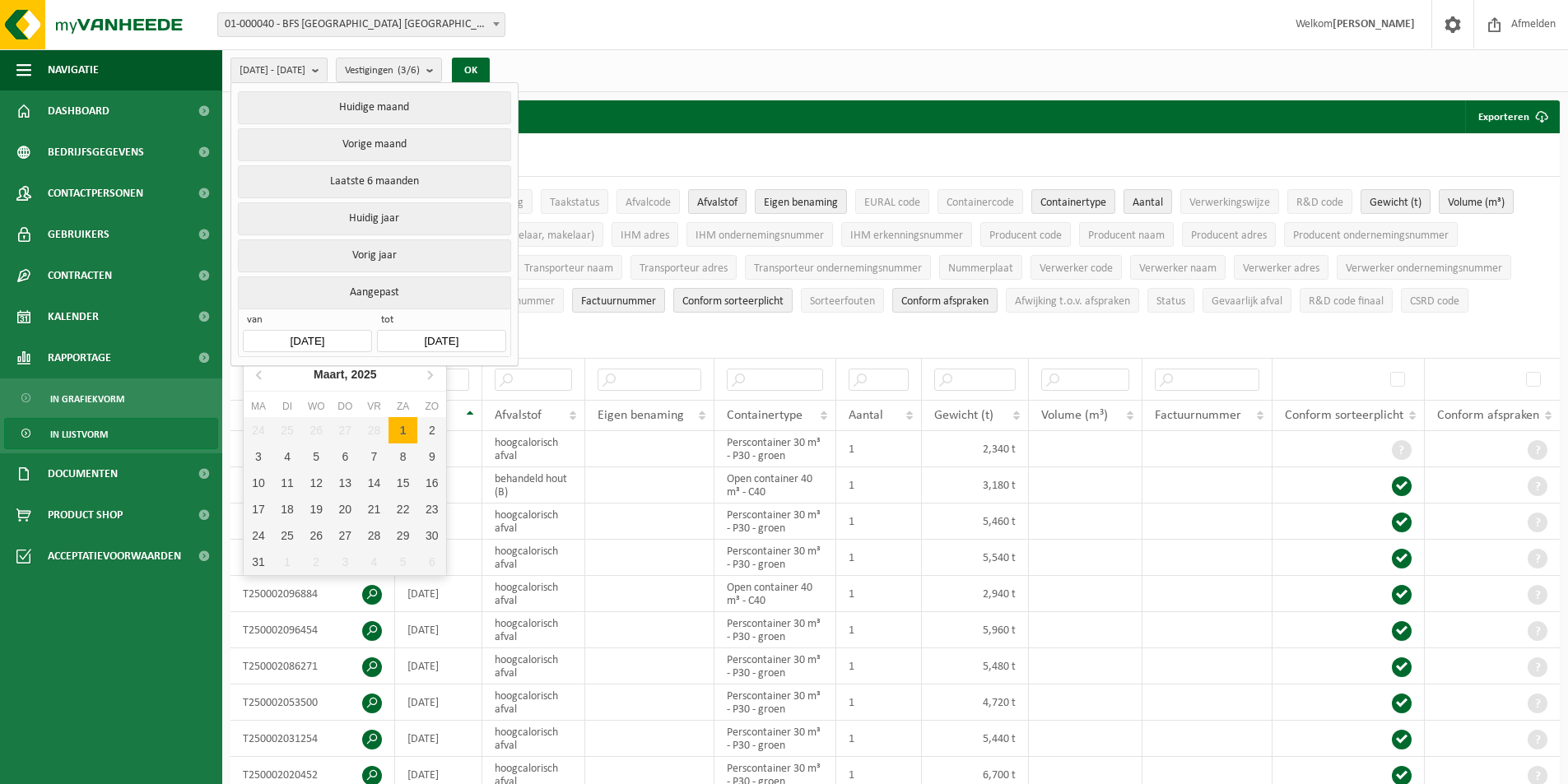
click at [339, 339] on input "[DATE]" at bounding box center [307, 341] width 128 height 22
click at [436, 375] on icon at bounding box center [429, 374] width 26 height 26
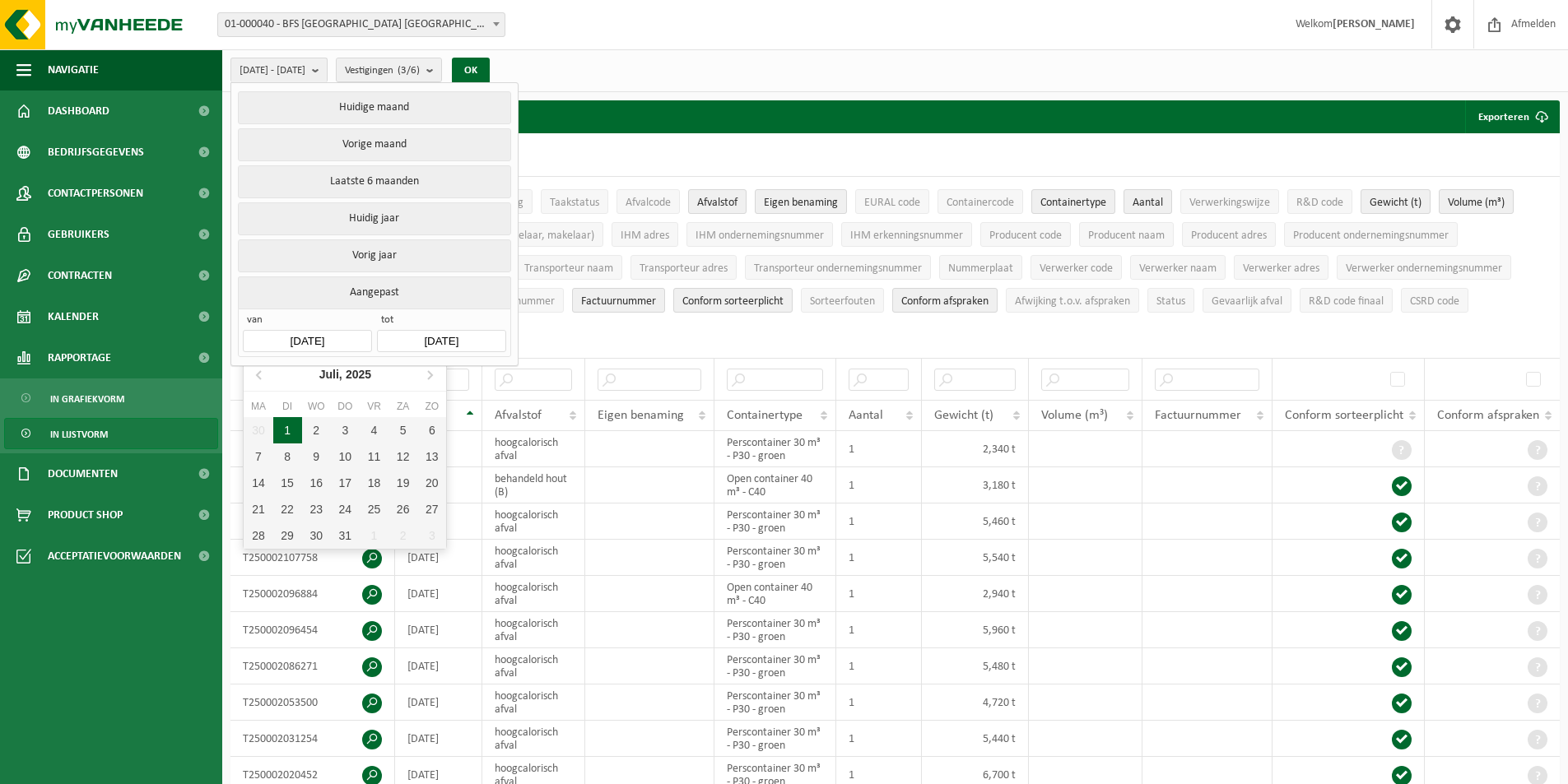
click at [289, 426] on div "1" at bounding box center [287, 429] width 29 height 26
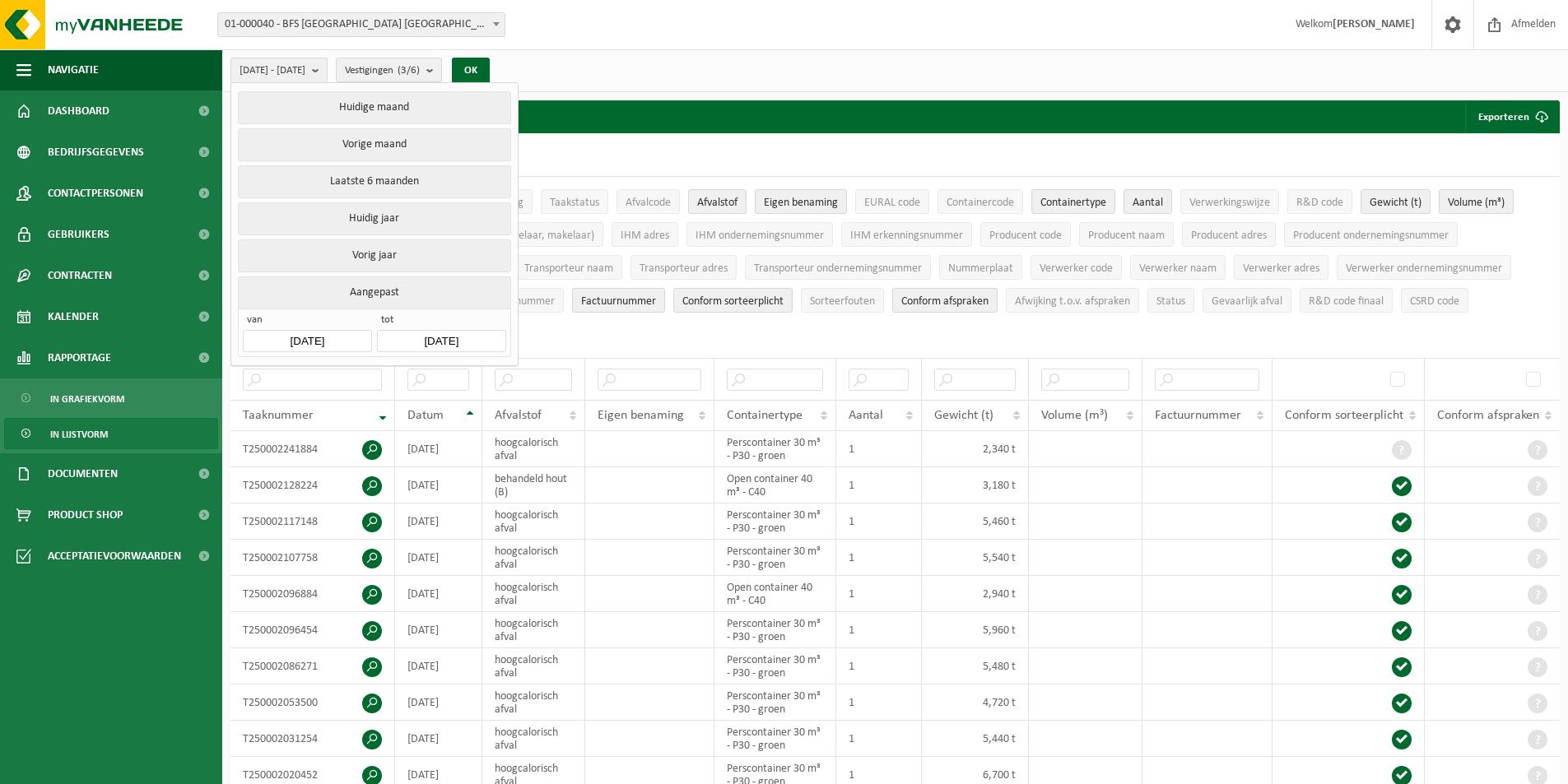
type input "[DATE]"
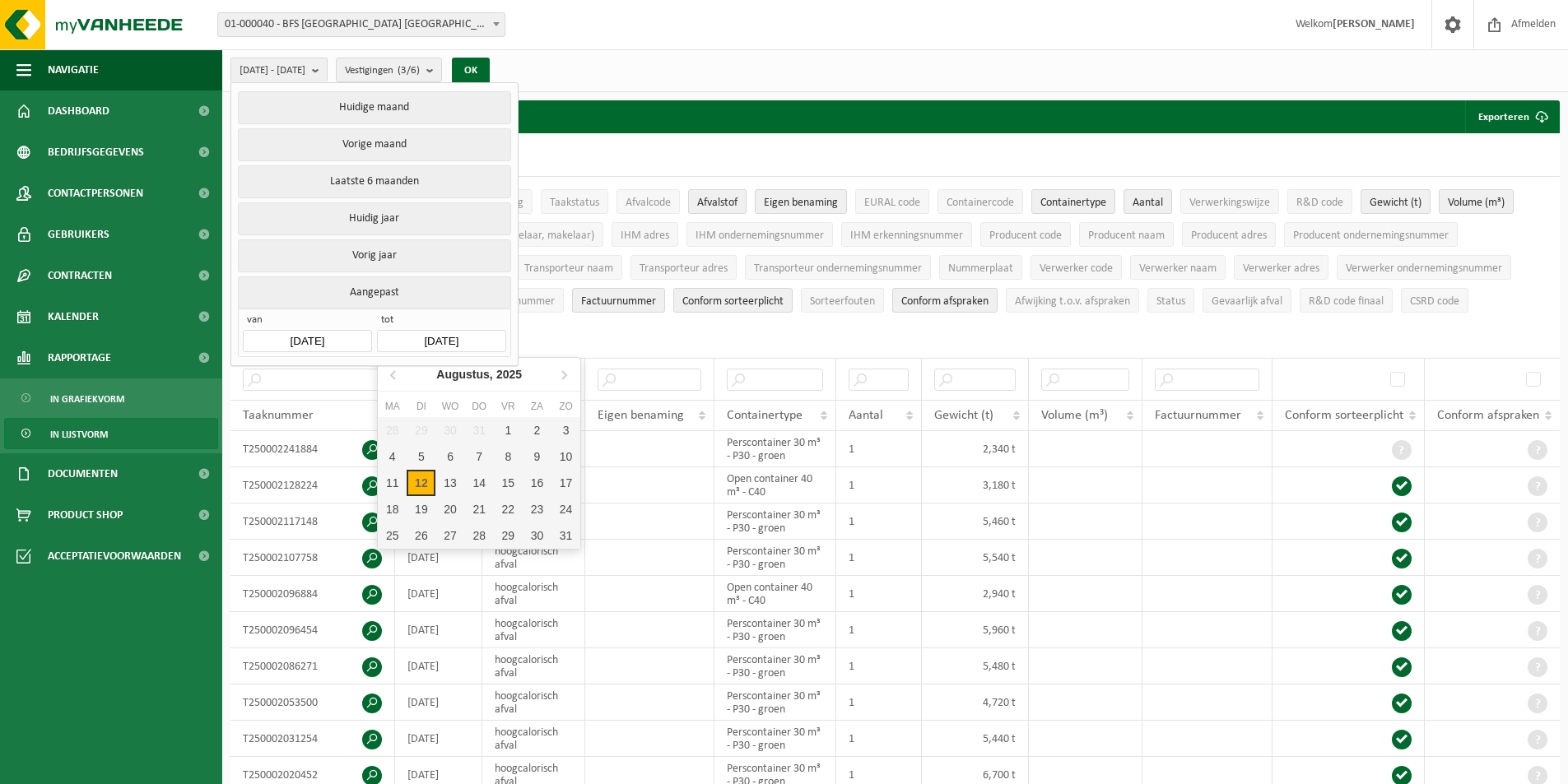
click at [480, 339] on input "[DATE]" at bounding box center [441, 341] width 128 height 22
click at [395, 376] on icon at bounding box center [393, 374] width 26 height 26
click at [482, 541] on div "31" at bounding box center [479, 535] width 29 height 26
type input "[DATE]"
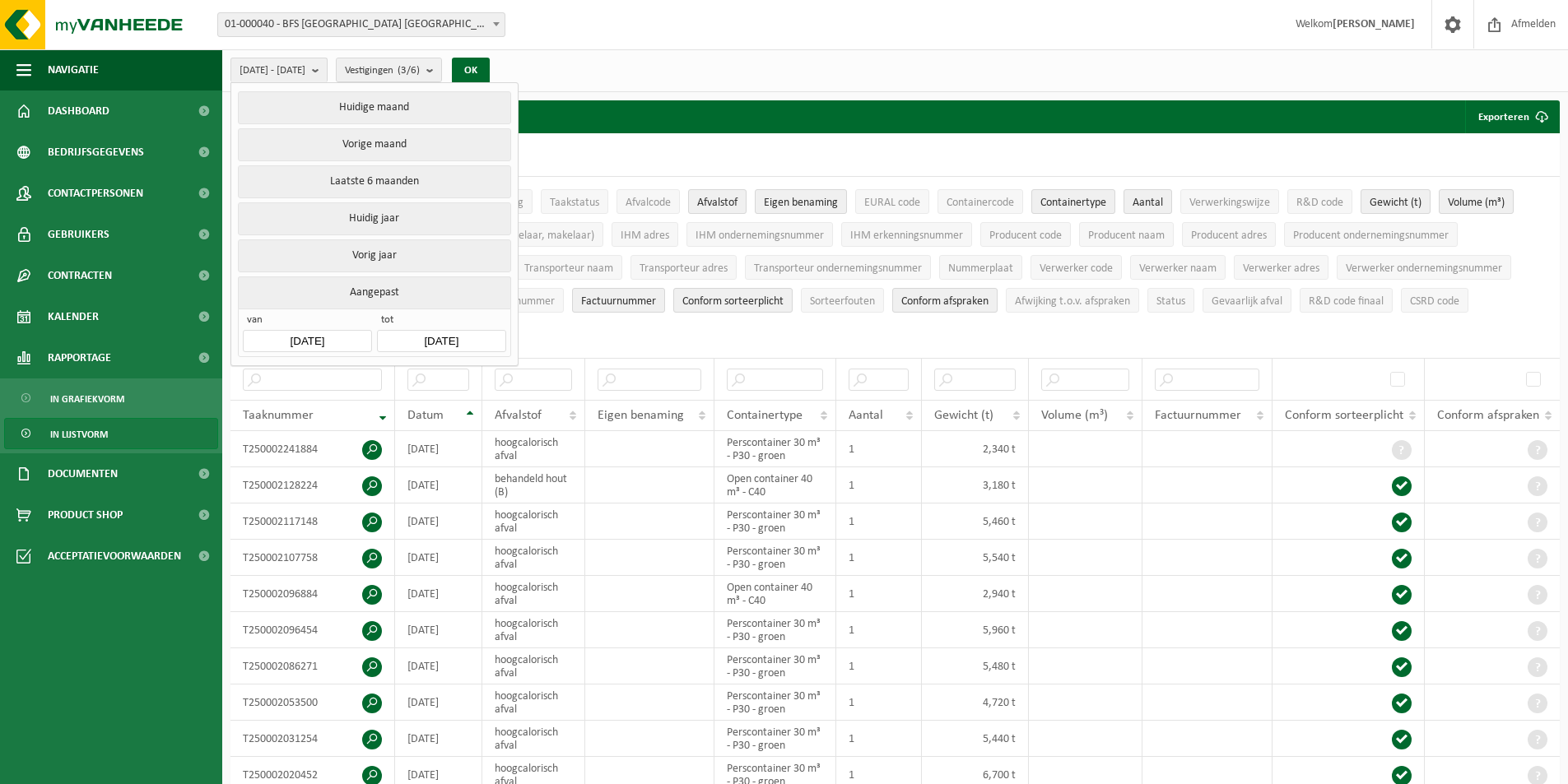
click at [469, 336] on input "[DATE]" at bounding box center [441, 341] width 128 height 22
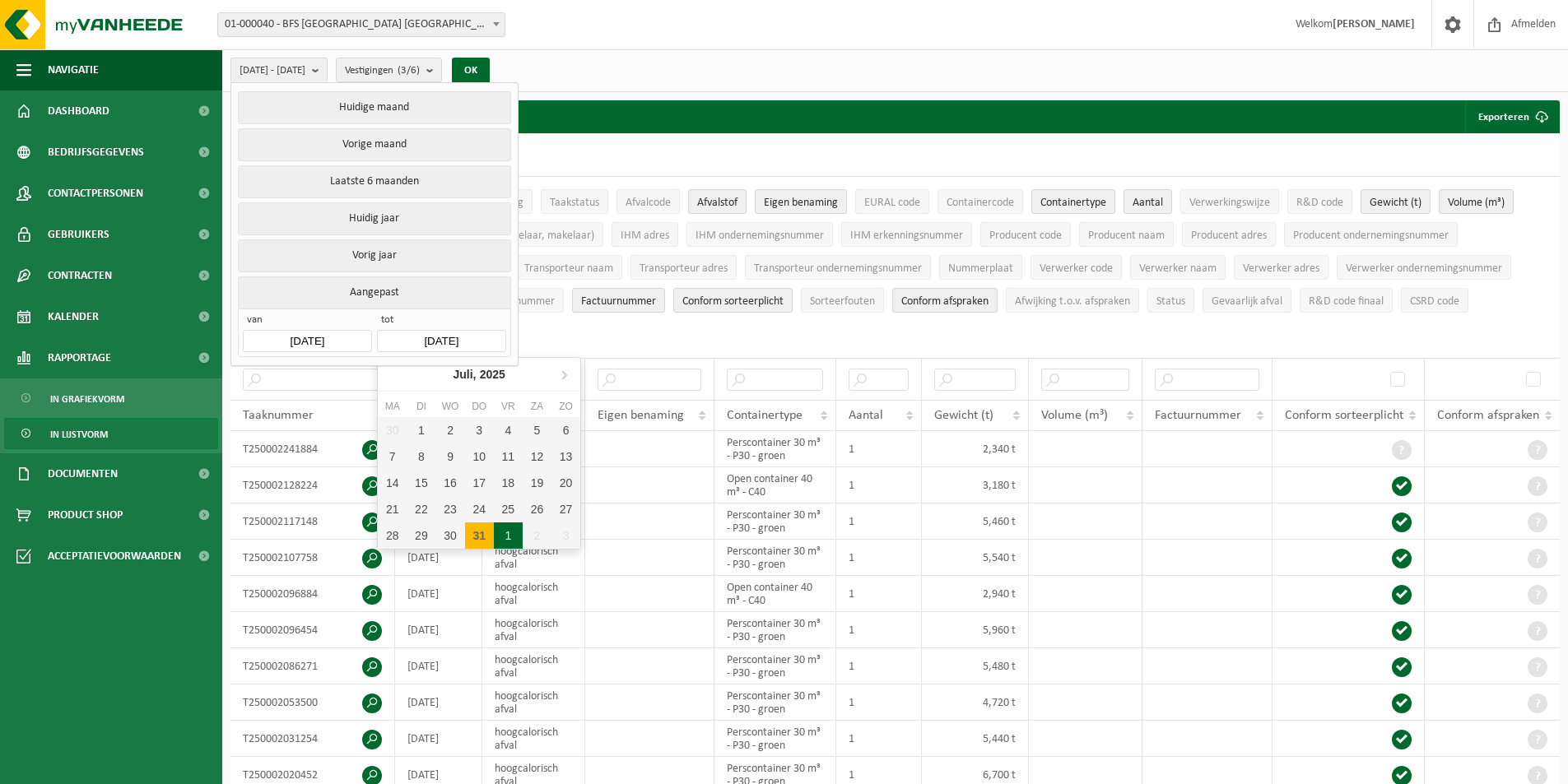
click at [512, 535] on div "1" at bounding box center [508, 535] width 29 height 26
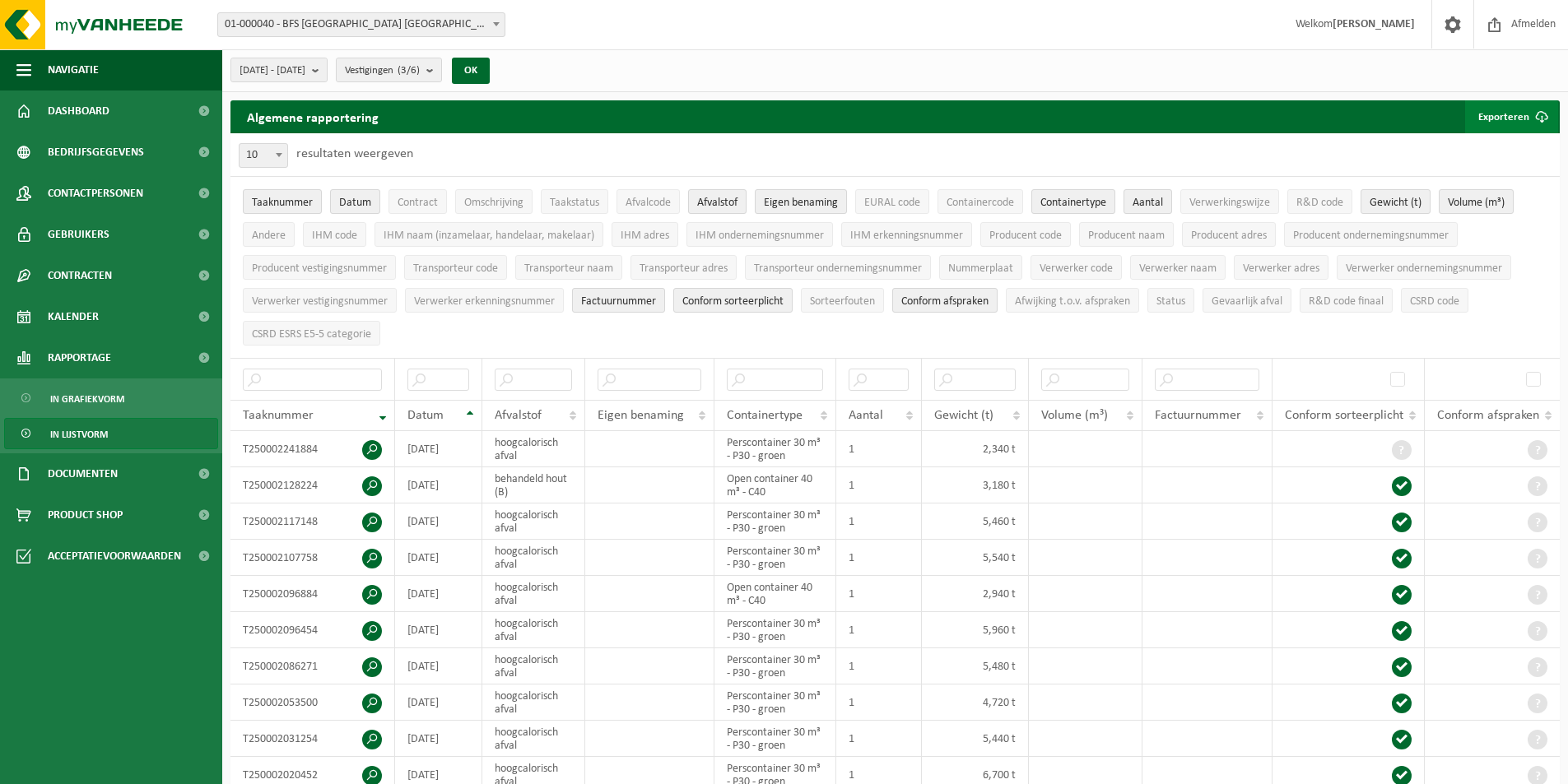
click at [1505, 118] on button "Exporteren" at bounding box center [1512, 116] width 93 height 33
click at [1517, 180] on link "Alle beschikbare kolommen" at bounding box center [1483, 182] width 149 height 33
